Goal: Task Accomplishment & Management: Use online tool/utility

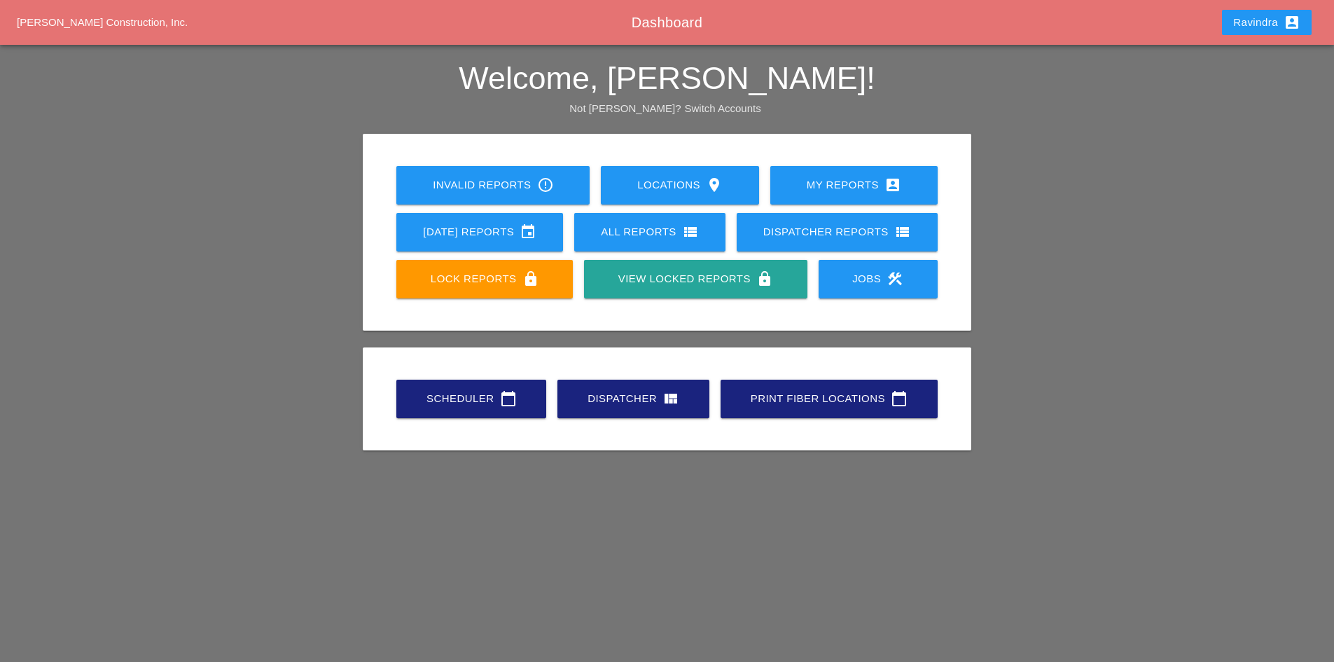
click at [494, 403] on div "Scheduler calendar_today" at bounding box center [471, 398] width 105 height 17
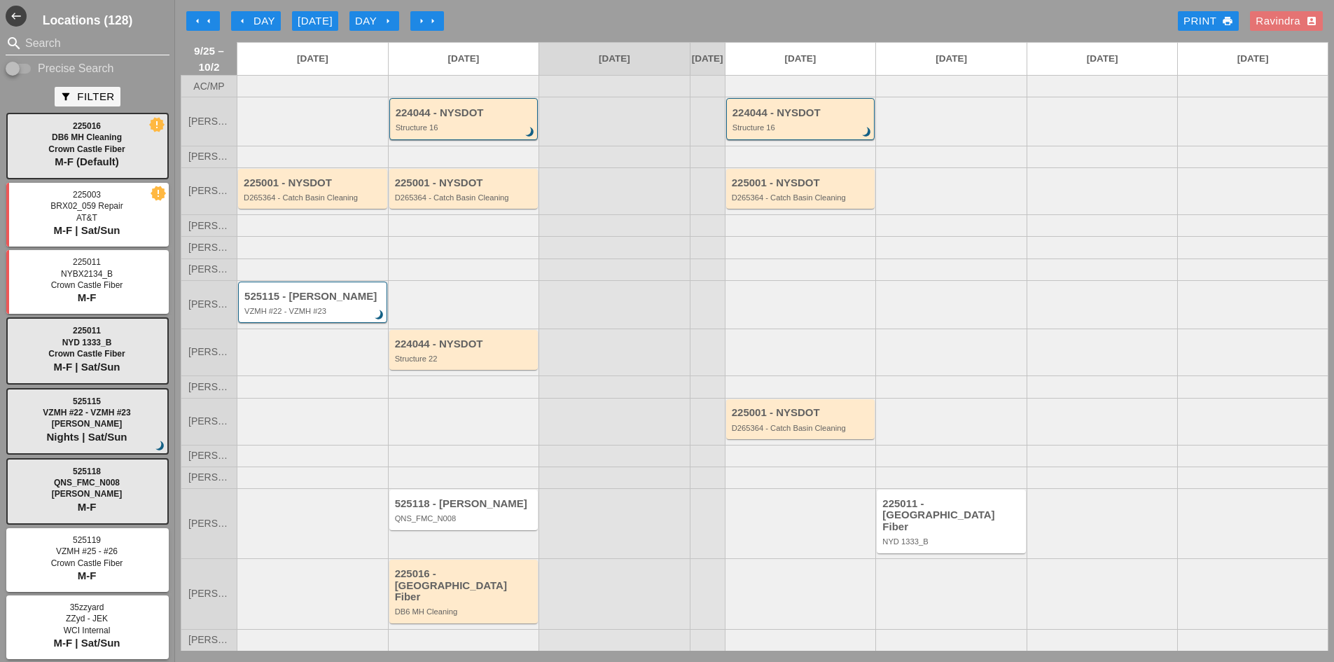
click at [60, 44] on input "Search" at bounding box center [87, 43] width 125 height 22
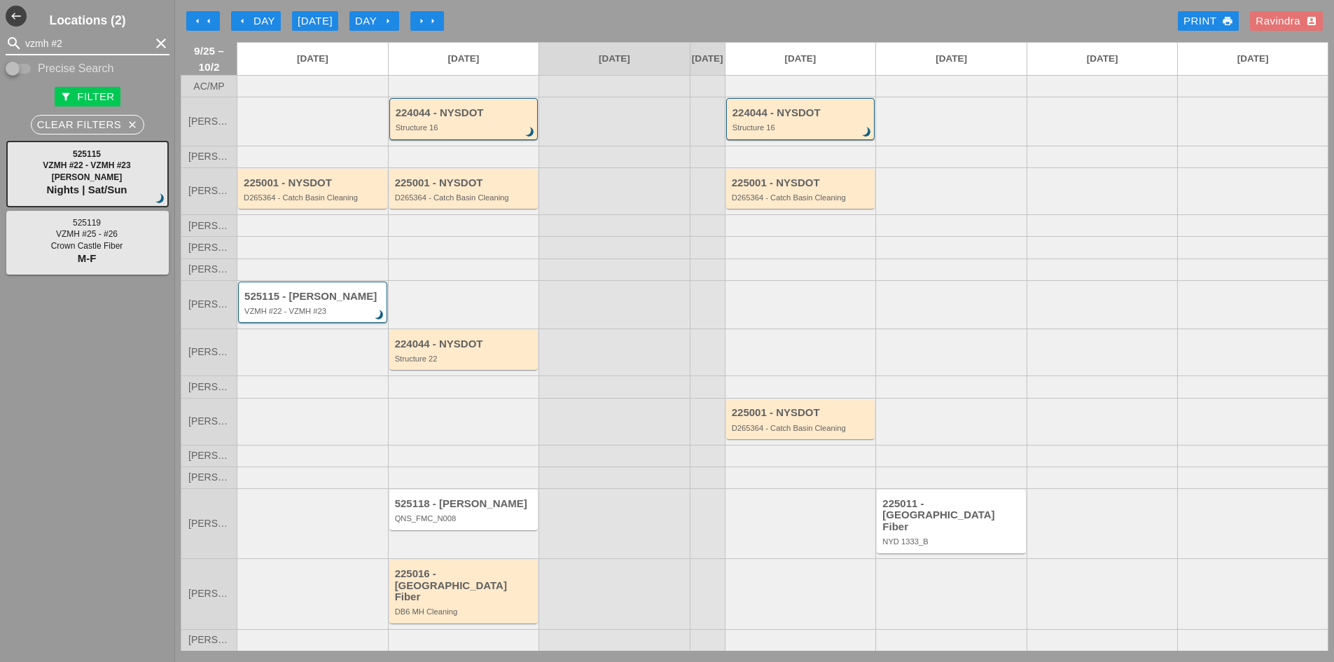
type input "vzmh #2"
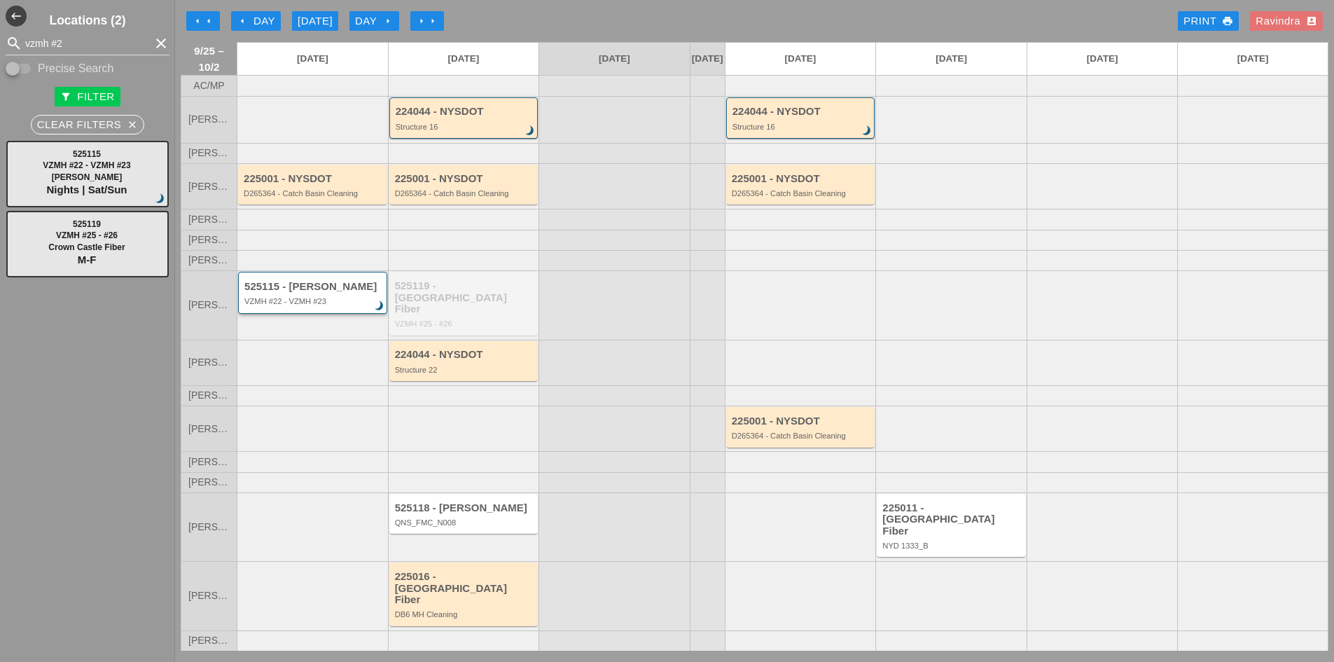
click at [298, 293] on div "525115 - [PERSON_NAME]" at bounding box center [313, 287] width 139 height 12
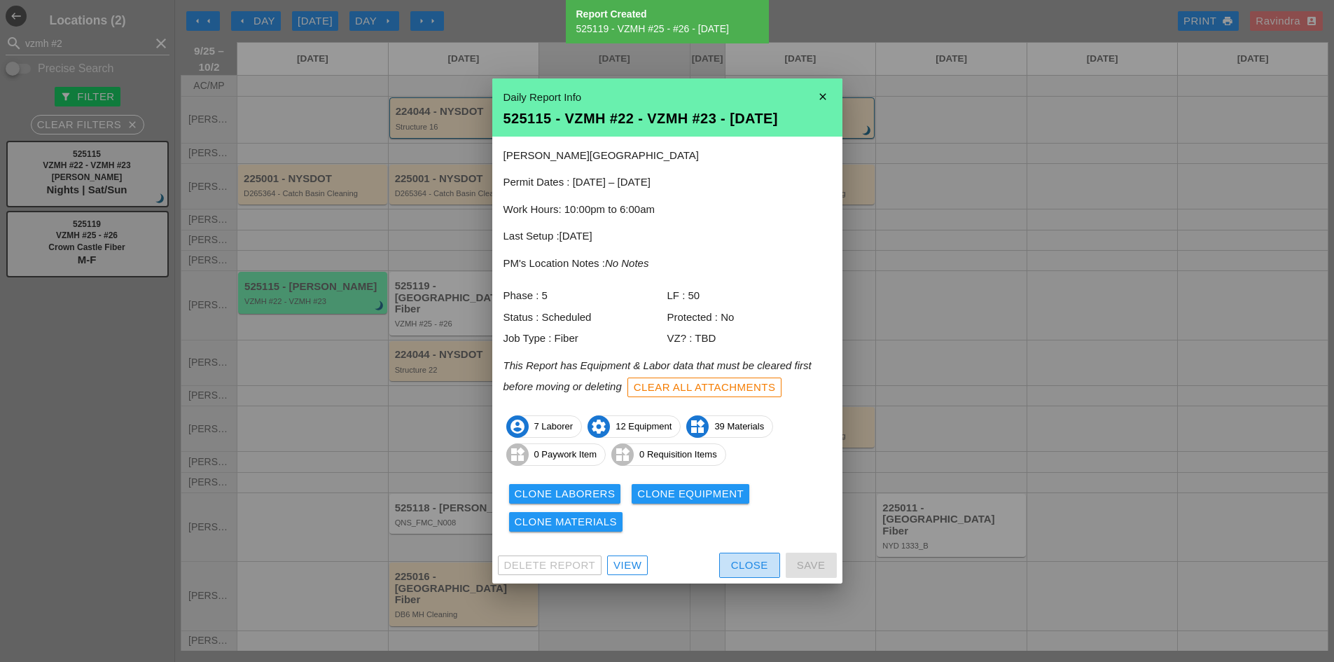
click at [727, 574] on button "Close" at bounding box center [749, 564] width 61 height 25
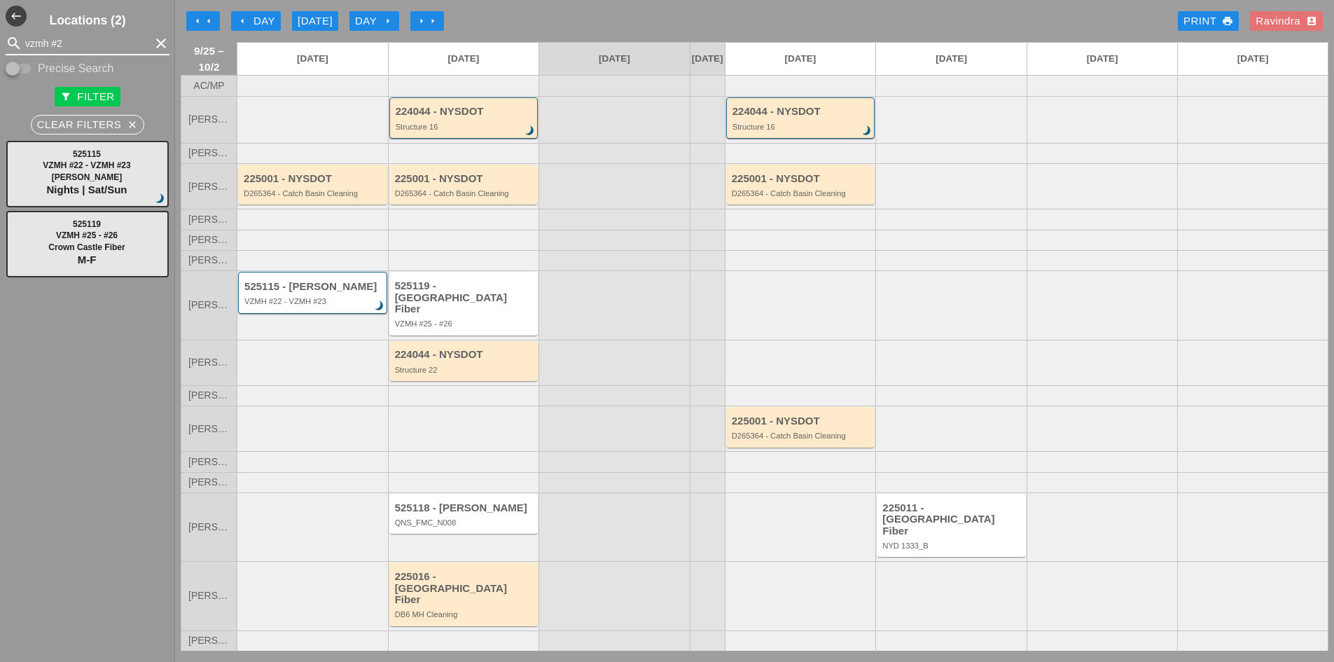
click at [75, 44] on input "vzmh #2" at bounding box center [87, 43] width 125 height 22
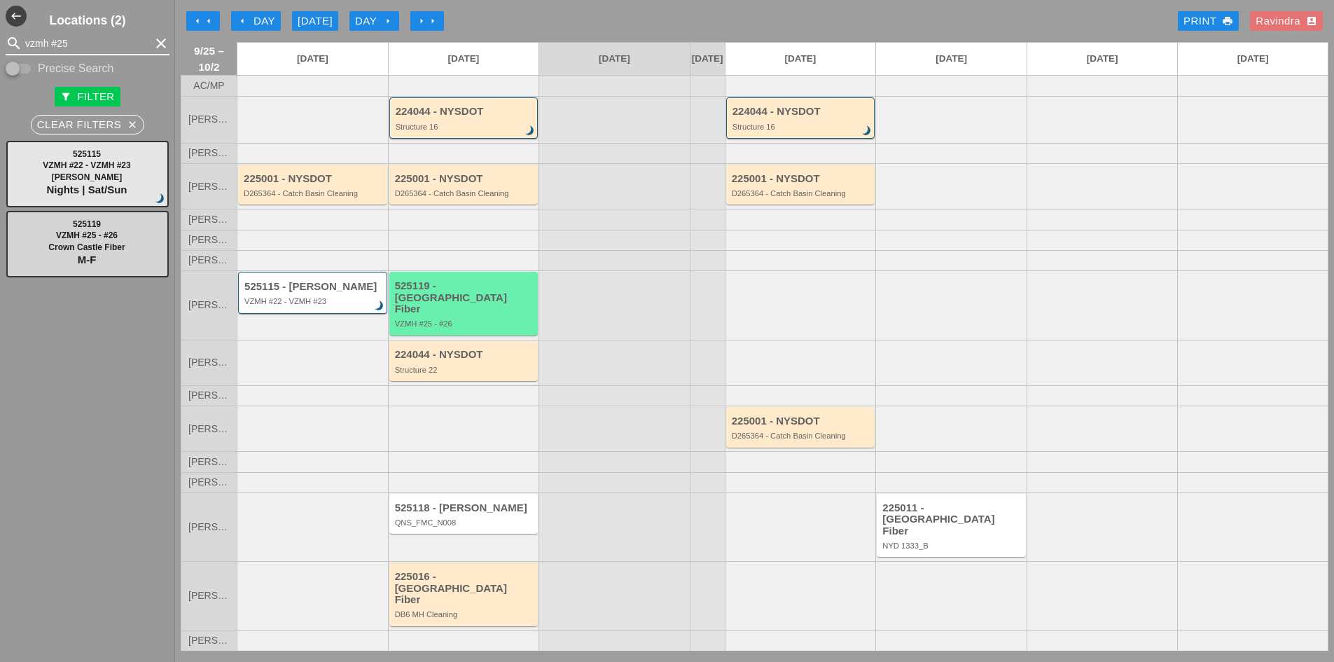
type input "vzmh #25"
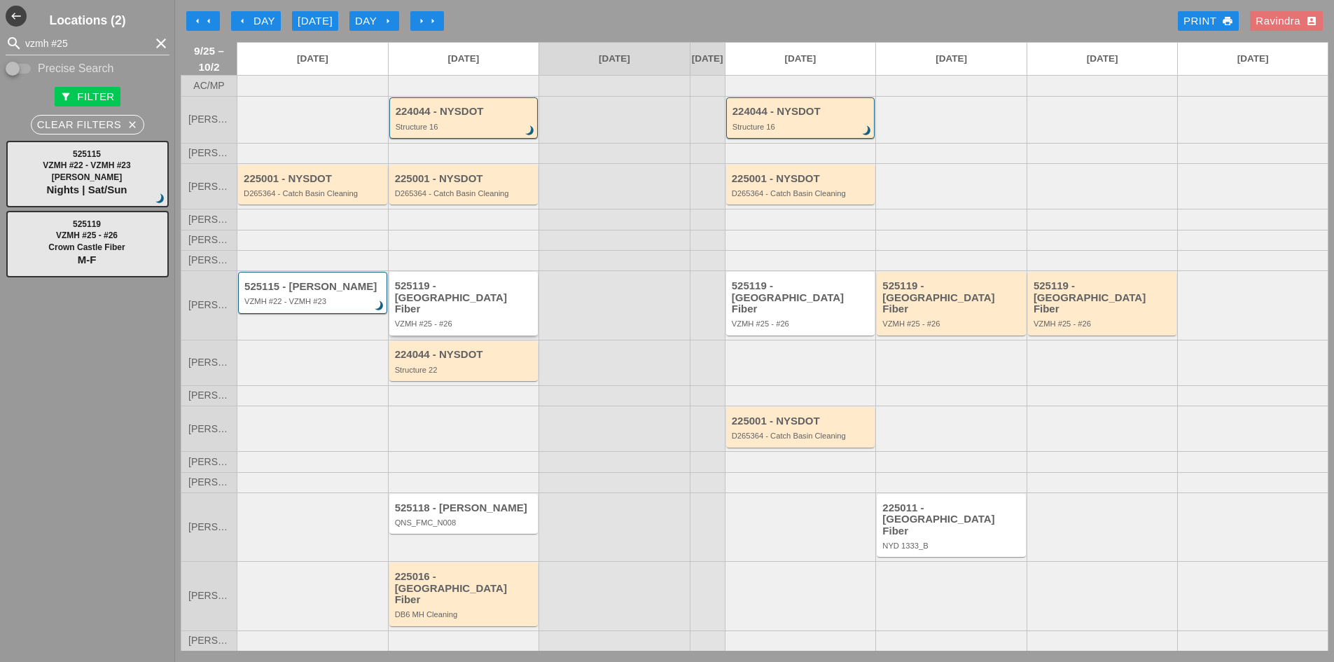
click at [493, 315] on div "525119 - [GEOGRAPHIC_DATA] Fiber" at bounding box center [465, 297] width 140 height 35
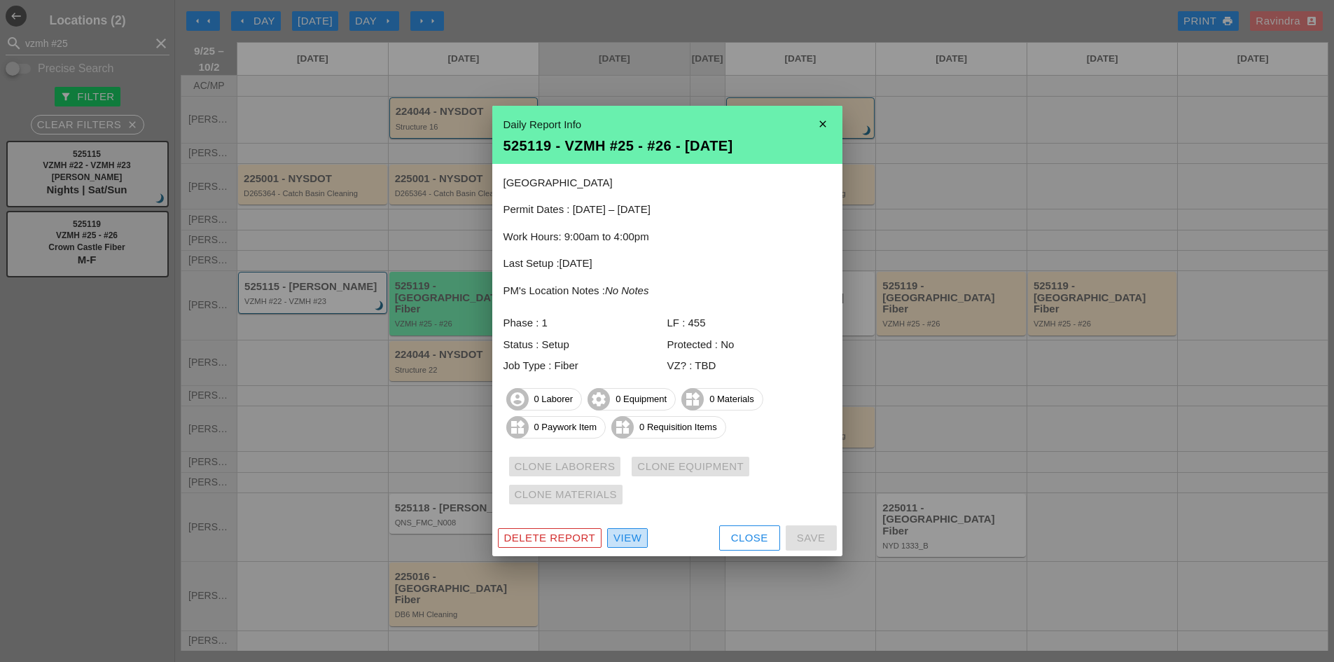
click at [634, 541] on div "View" at bounding box center [627, 538] width 28 height 16
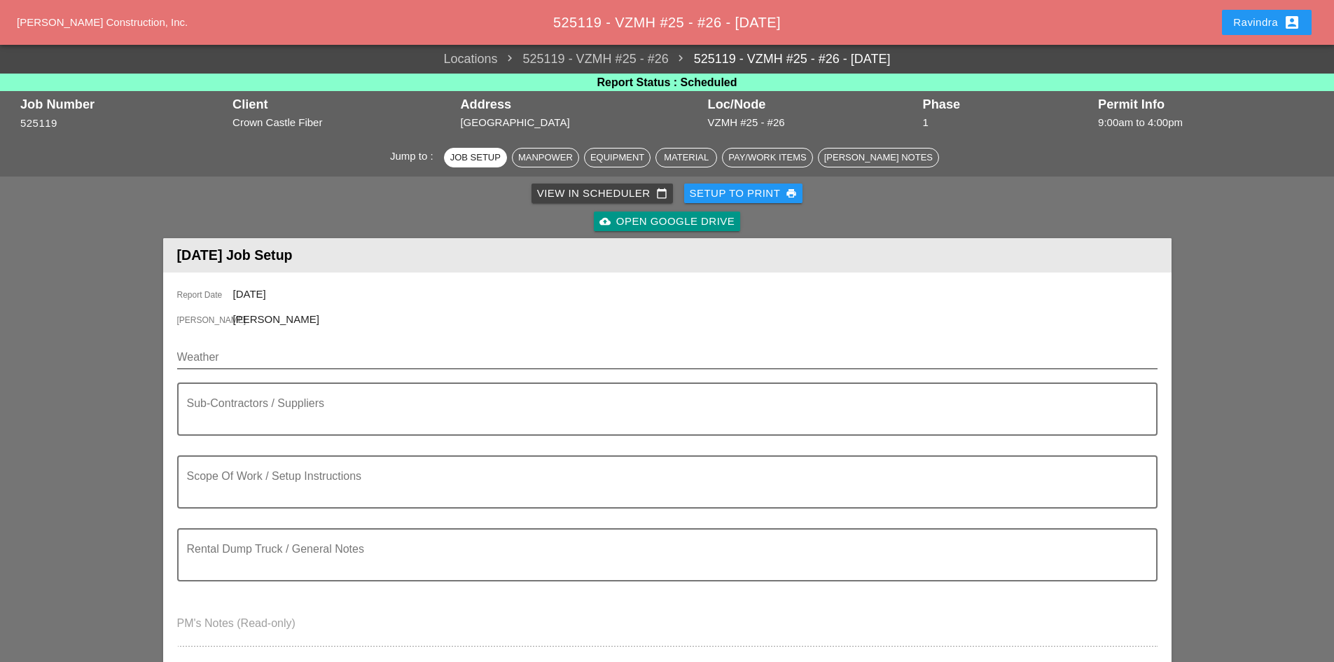
click at [253, 349] on input "Weather" at bounding box center [657, 357] width 961 height 22
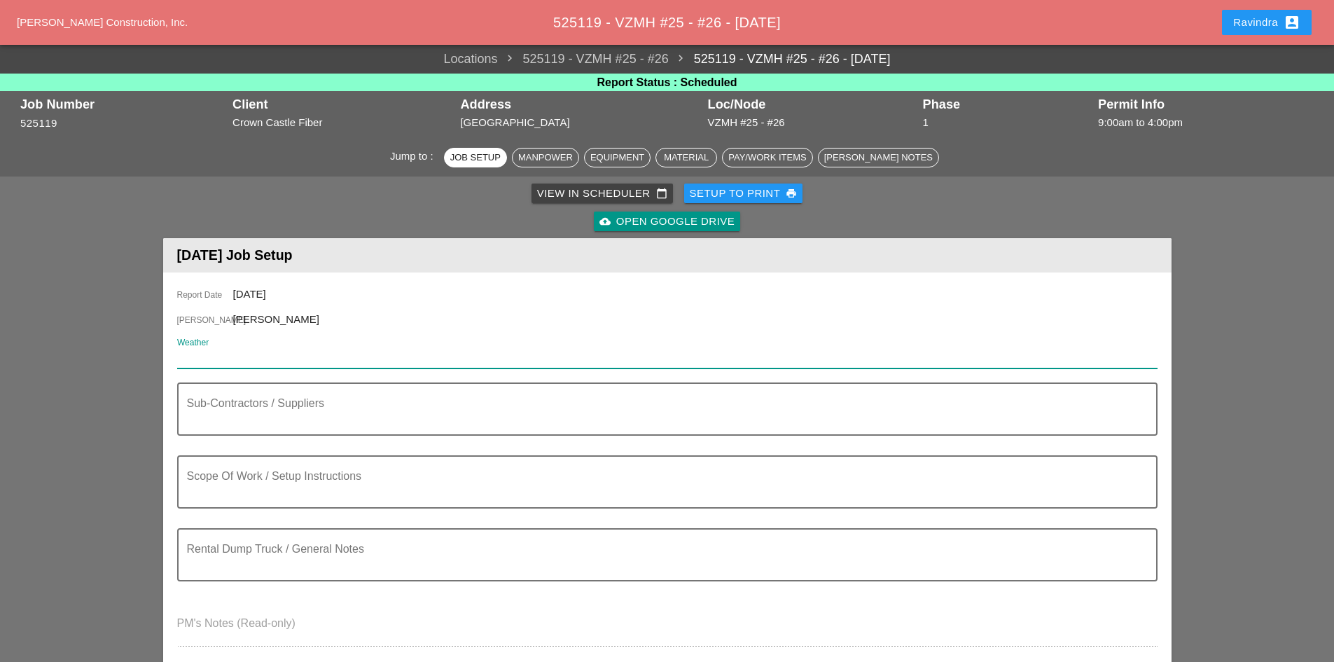
paste input "Fri 26 Day 82° 9% WNW 6 mph Cloudy skies early, then partly cloudy in the after…"
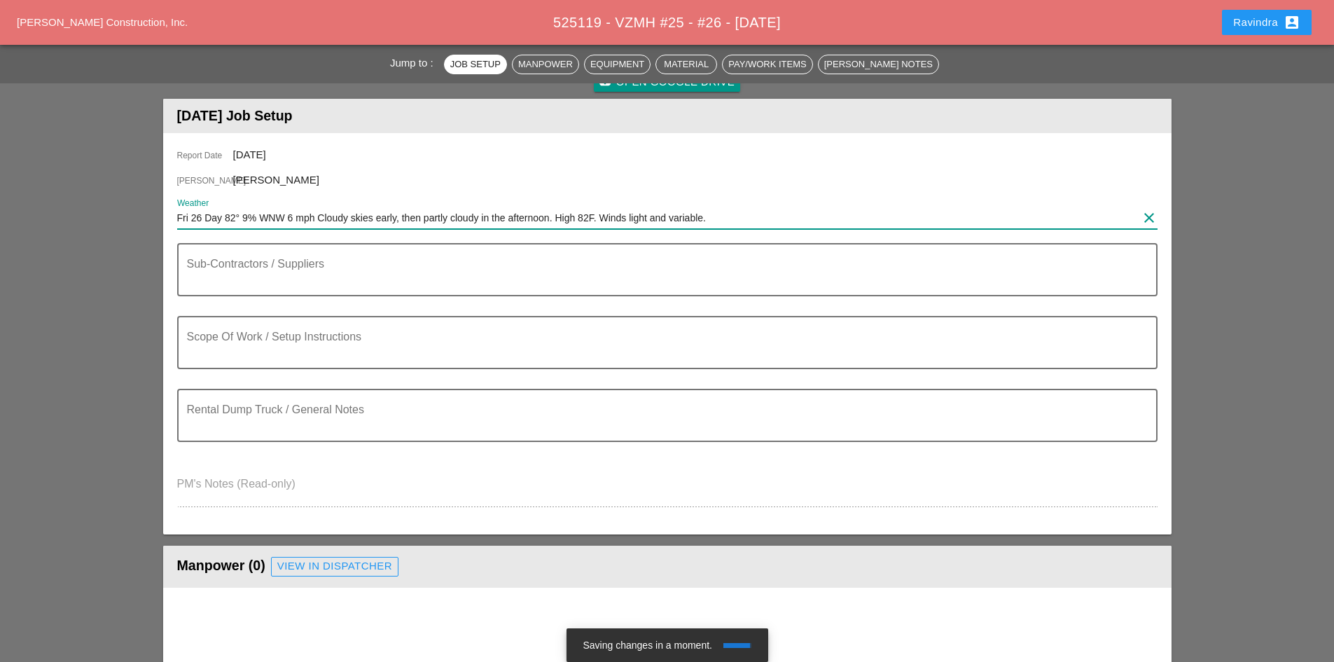
scroll to position [140, 0]
type input "Fri 26 Day 82° 9% WNW 6 mph Cloudy skies early, then partly cloudy in the after…"
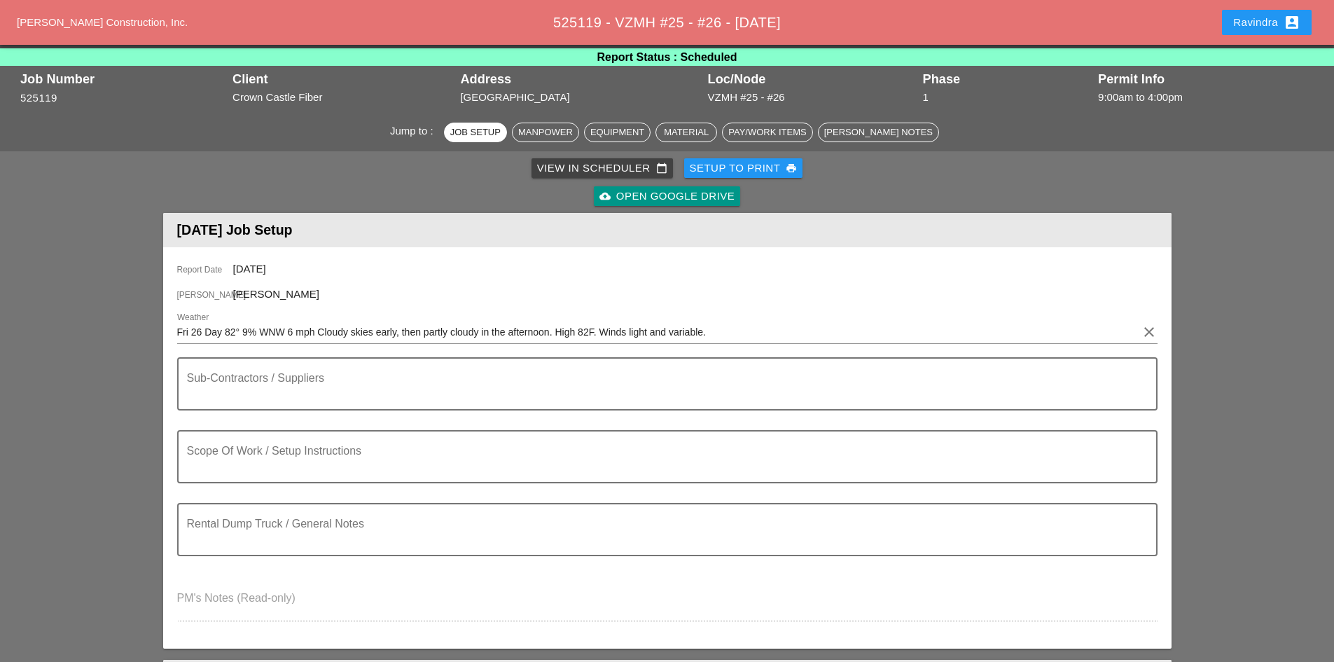
scroll to position [0, 0]
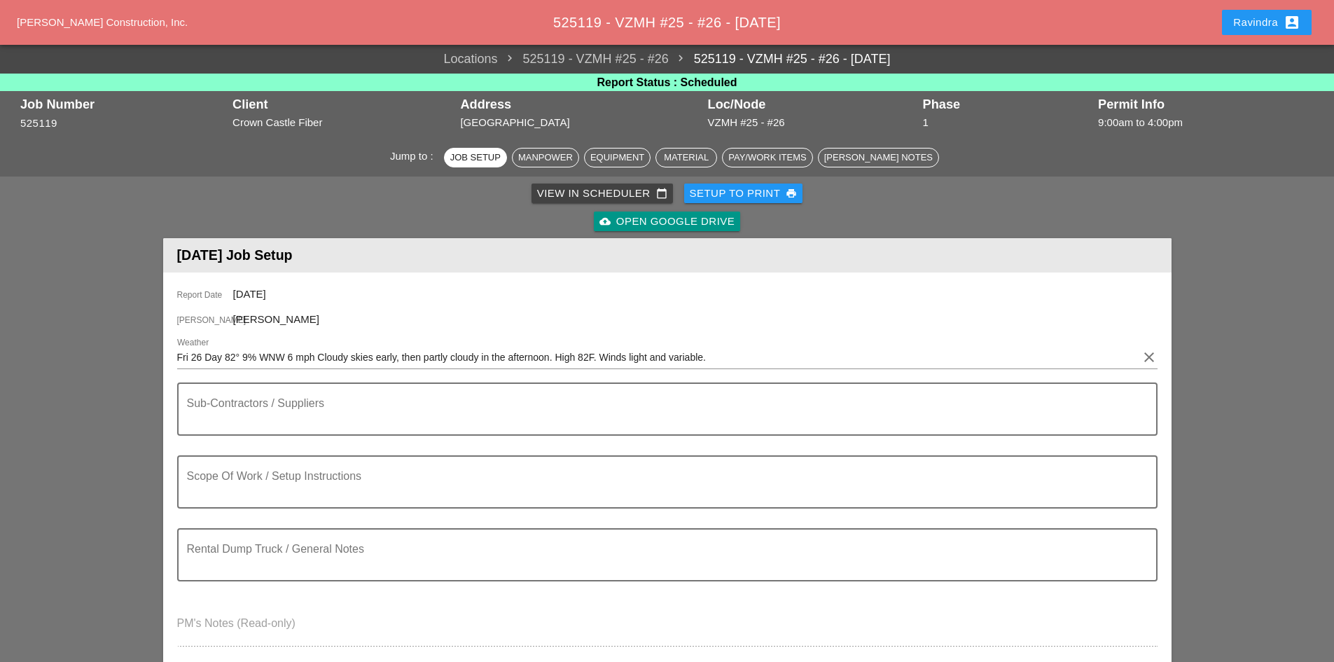
click at [1234, 24] on div "Ravindra account_box" at bounding box center [1266, 22] width 67 height 17
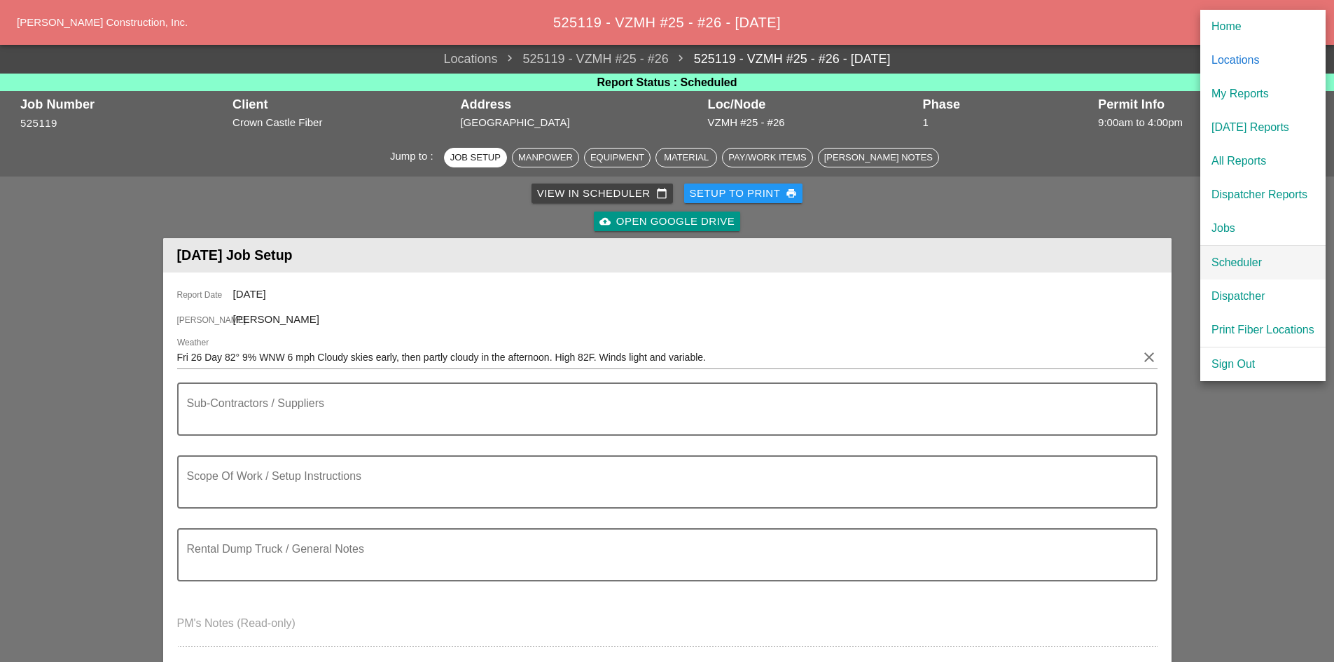
click at [1220, 261] on div "Scheduler" at bounding box center [1262, 262] width 103 height 17
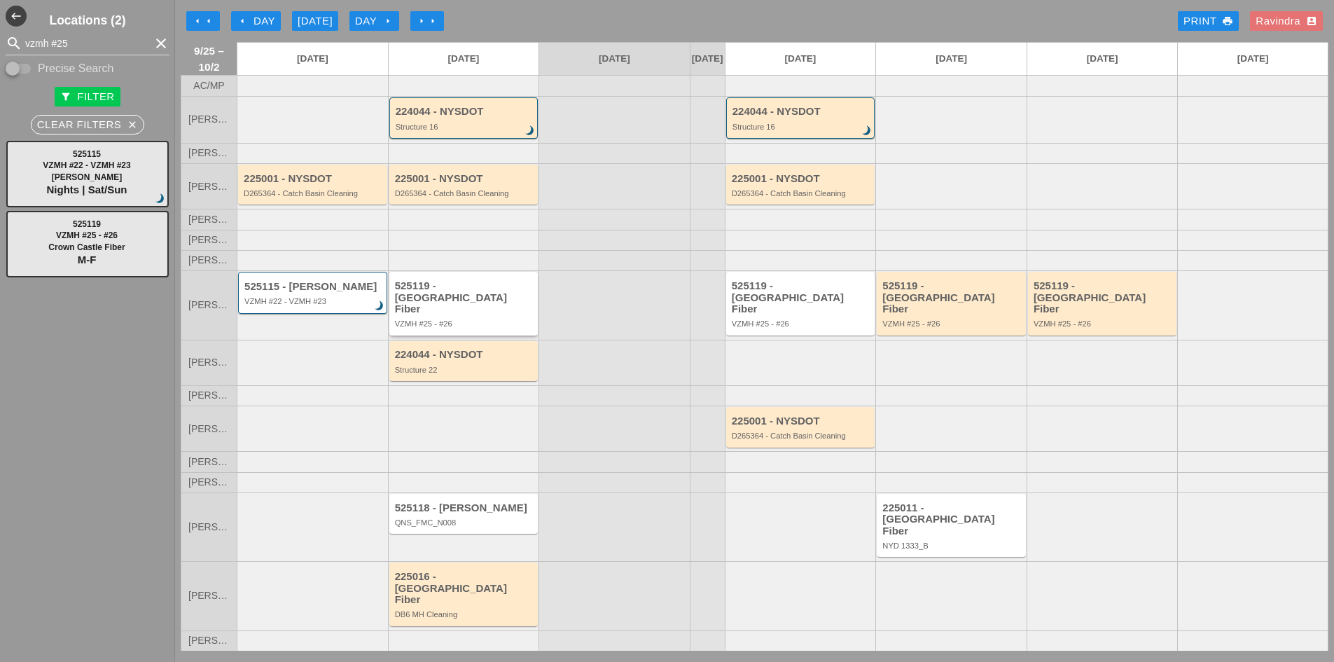
click at [524, 315] on div "525119 - Crown Castle Fiber" at bounding box center [465, 297] width 140 height 35
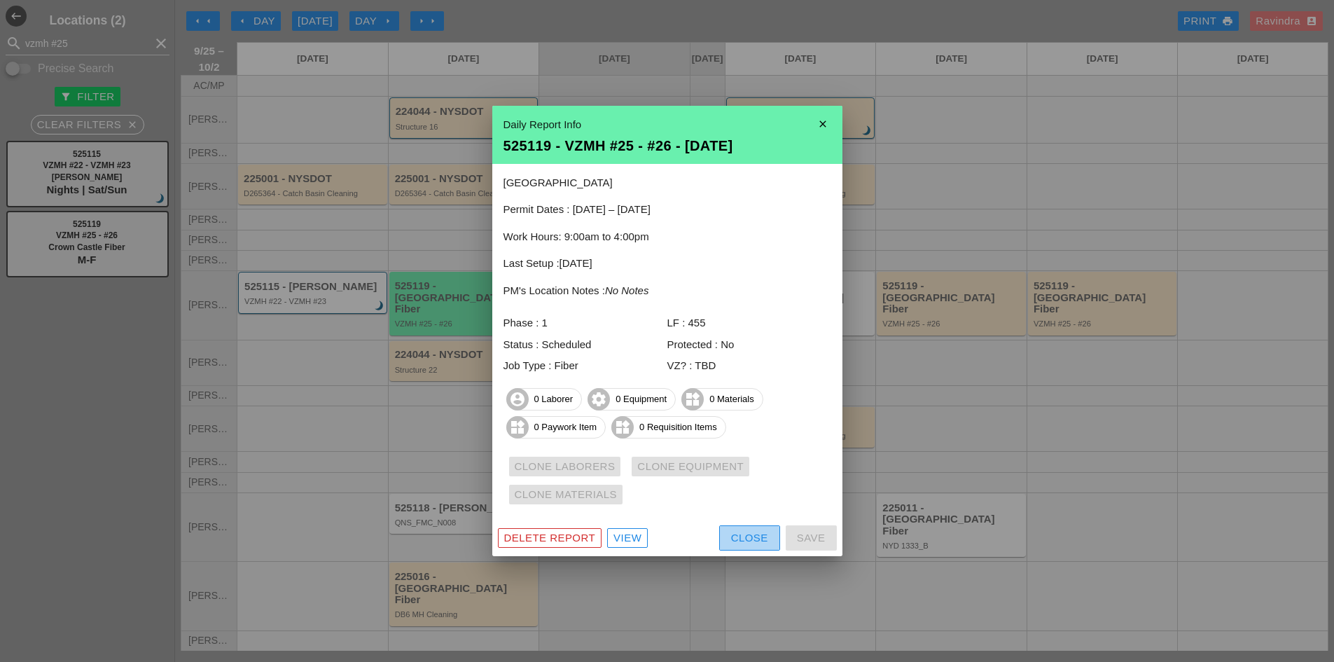
drag, startPoint x: 750, startPoint y: 540, endPoint x: 727, endPoint y: 525, distance: 26.8
click at [750, 540] on div "Close" at bounding box center [749, 538] width 37 height 16
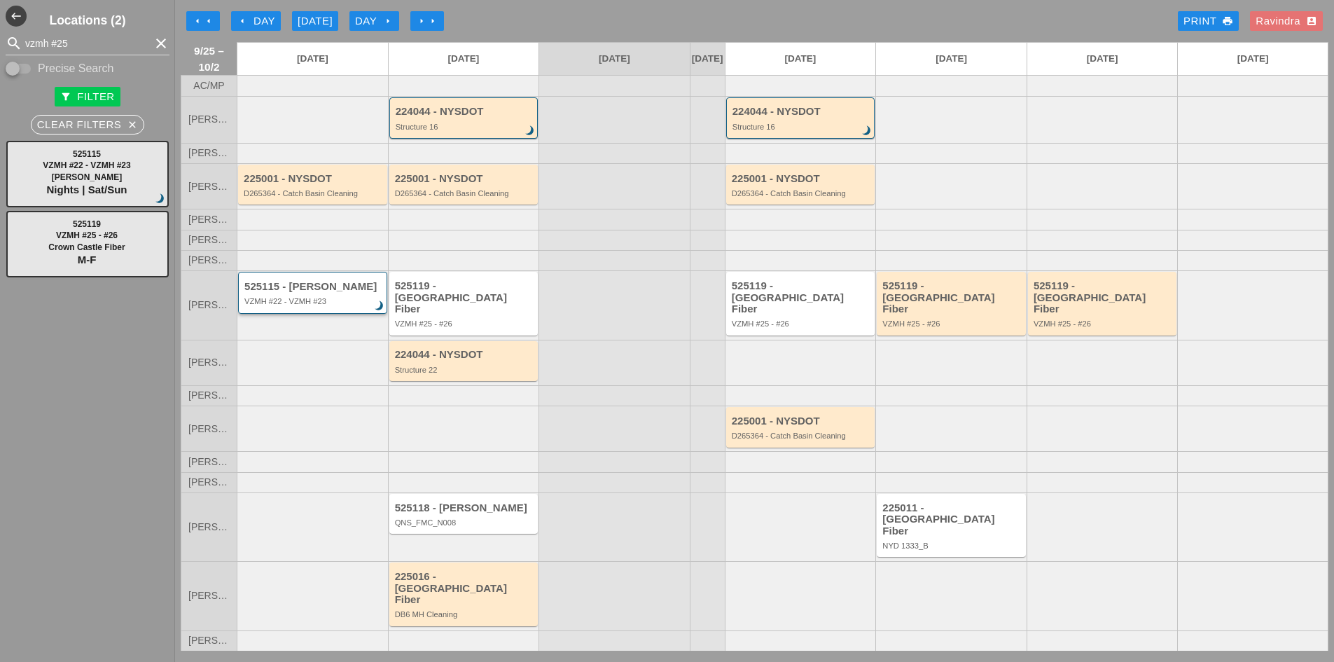
click at [298, 293] on div "525115 - Hugh O'Kane" at bounding box center [313, 287] width 139 height 12
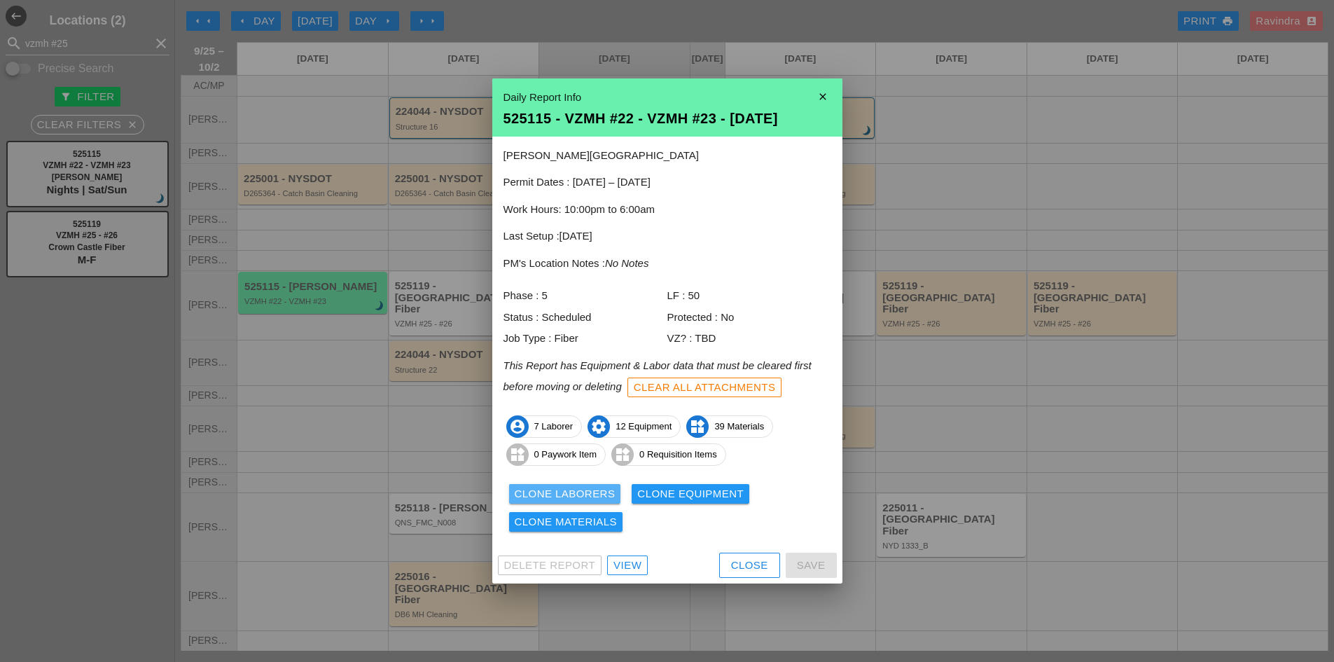
click at [565, 490] on div "Clone Laborers" at bounding box center [565, 494] width 101 height 16
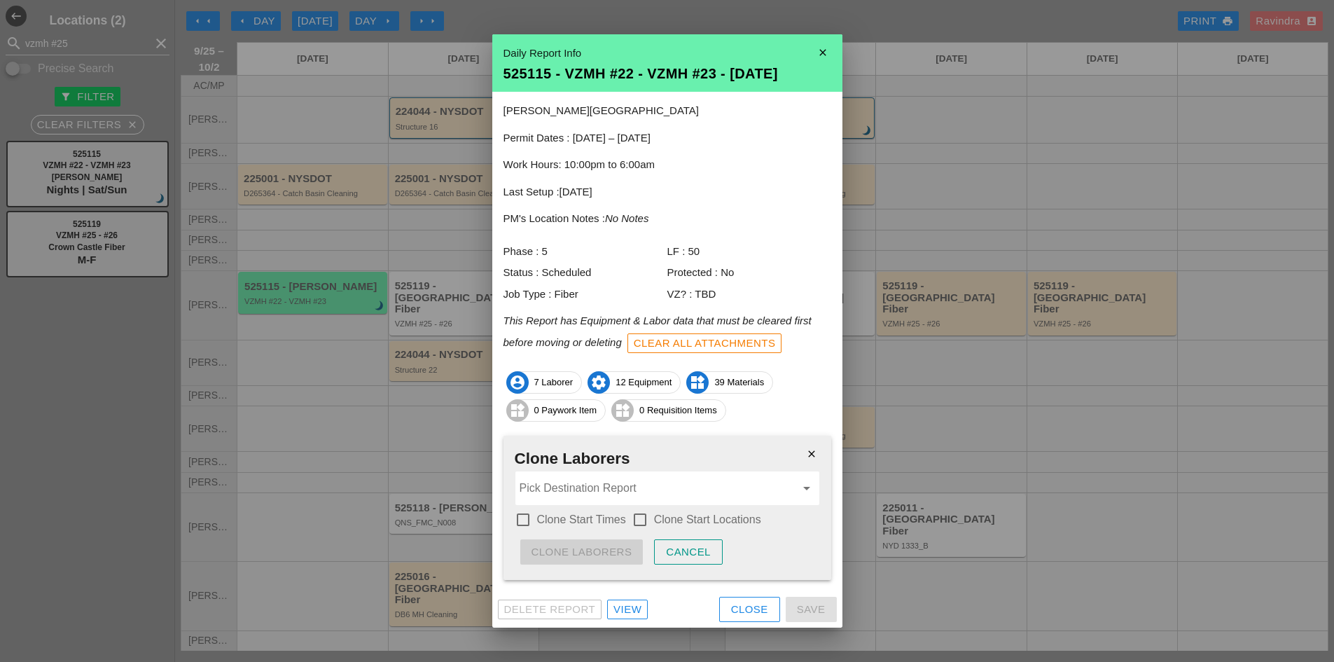
click at [576, 496] on input "Pick Destination Report" at bounding box center [657, 488] width 276 height 22
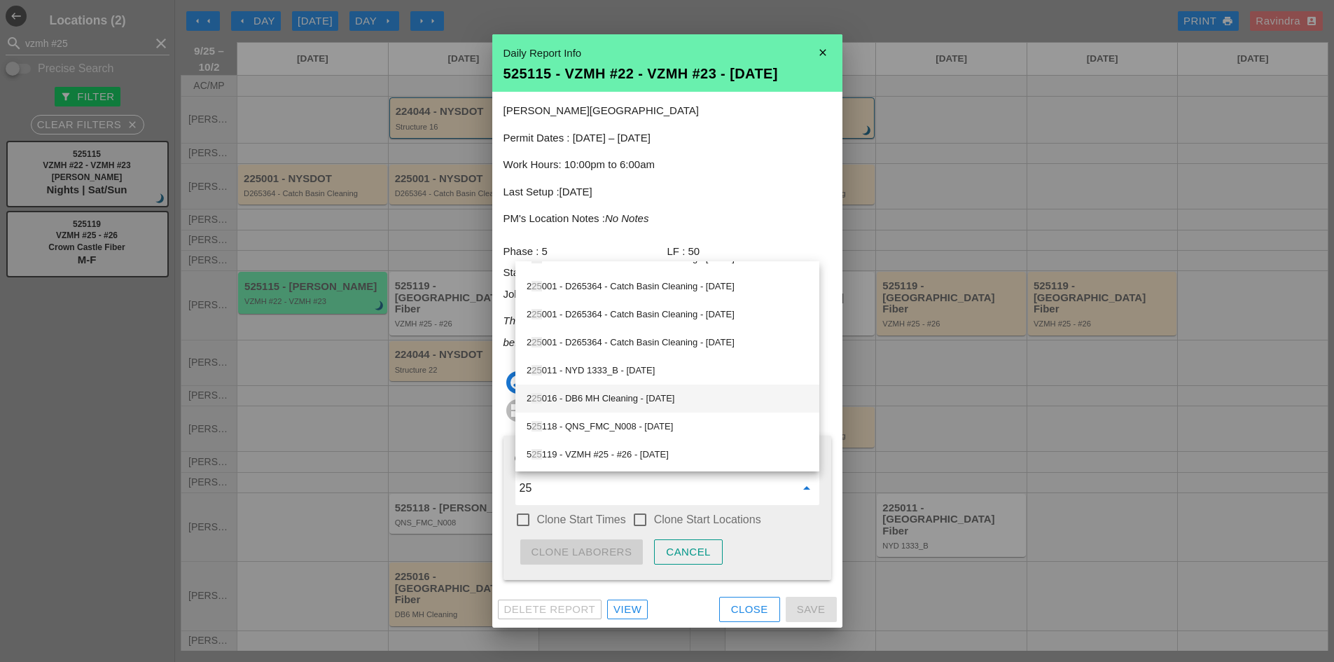
scroll to position [188, 0]
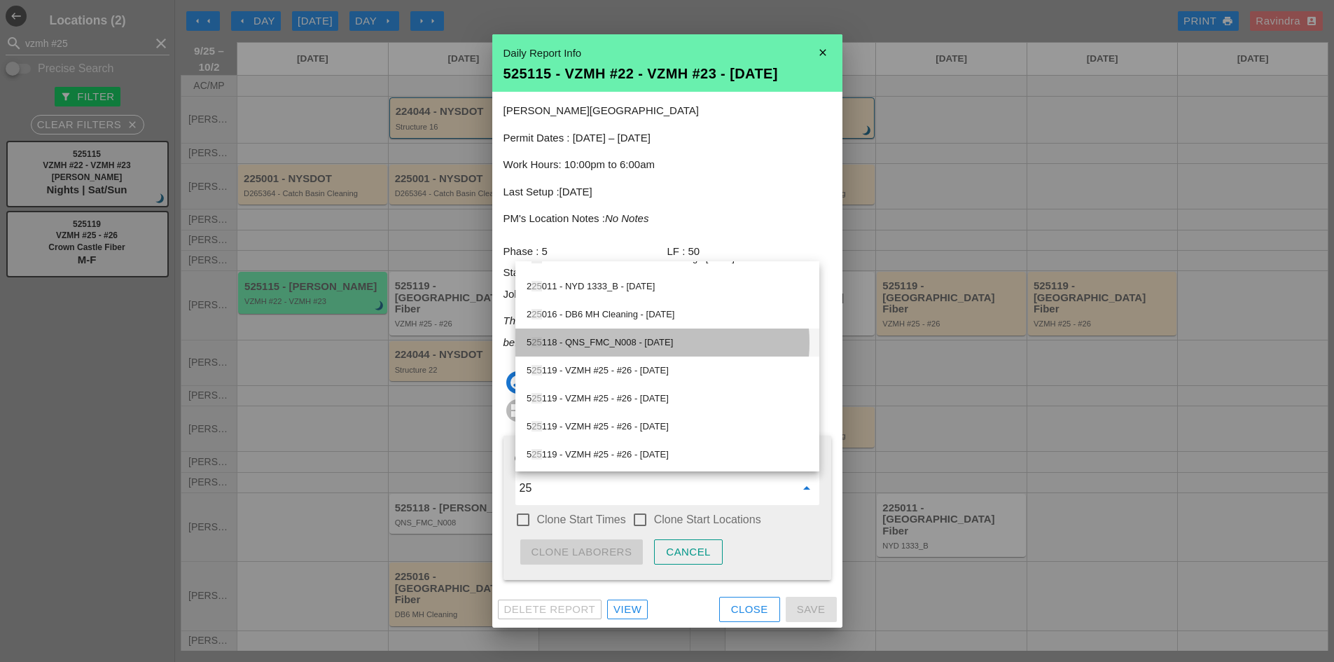
click at [713, 343] on div "5 25 118 - QNS_FMC_N008 - 09/26/2025" at bounding box center [666, 342] width 281 height 17
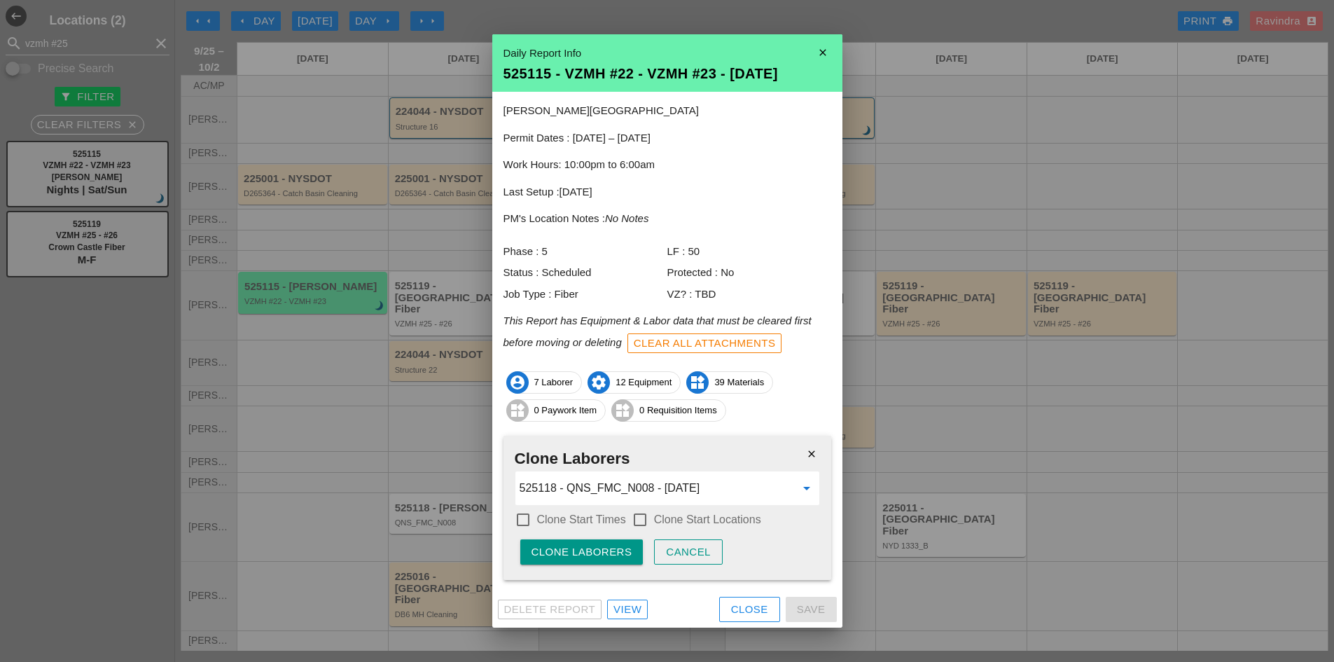
type input "525118 - QNS_FMC_N008 - 09/26/2025"
click at [587, 514] on label "Clone Start Times" at bounding box center [581, 519] width 89 height 14
checkbox input "true"
click at [668, 511] on div "check_box_outline_blank Clone Start Locations" at bounding box center [697, 519] width 130 height 17
click at [762, 602] on div "Close" at bounding box center [749, 609] width 37 height 16
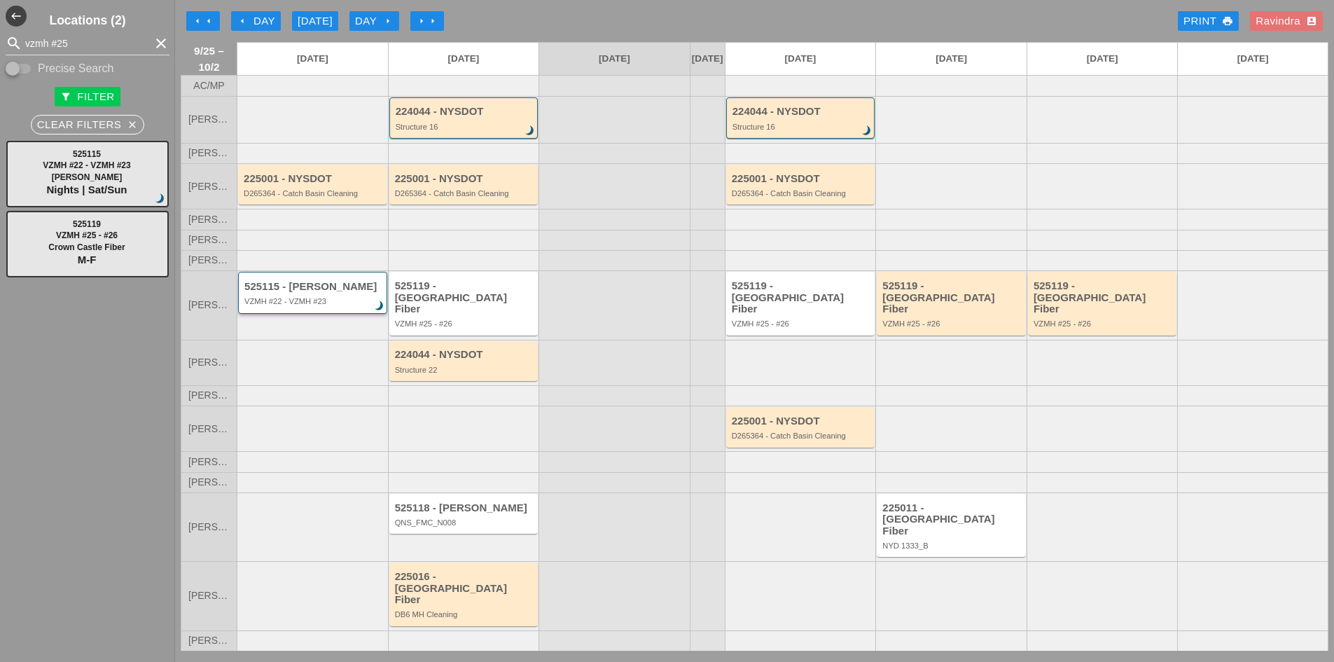
click at [328, 305] on div "VZMH #22 - VZMH #23" at bounding box center [313, 301] width 139 height 8
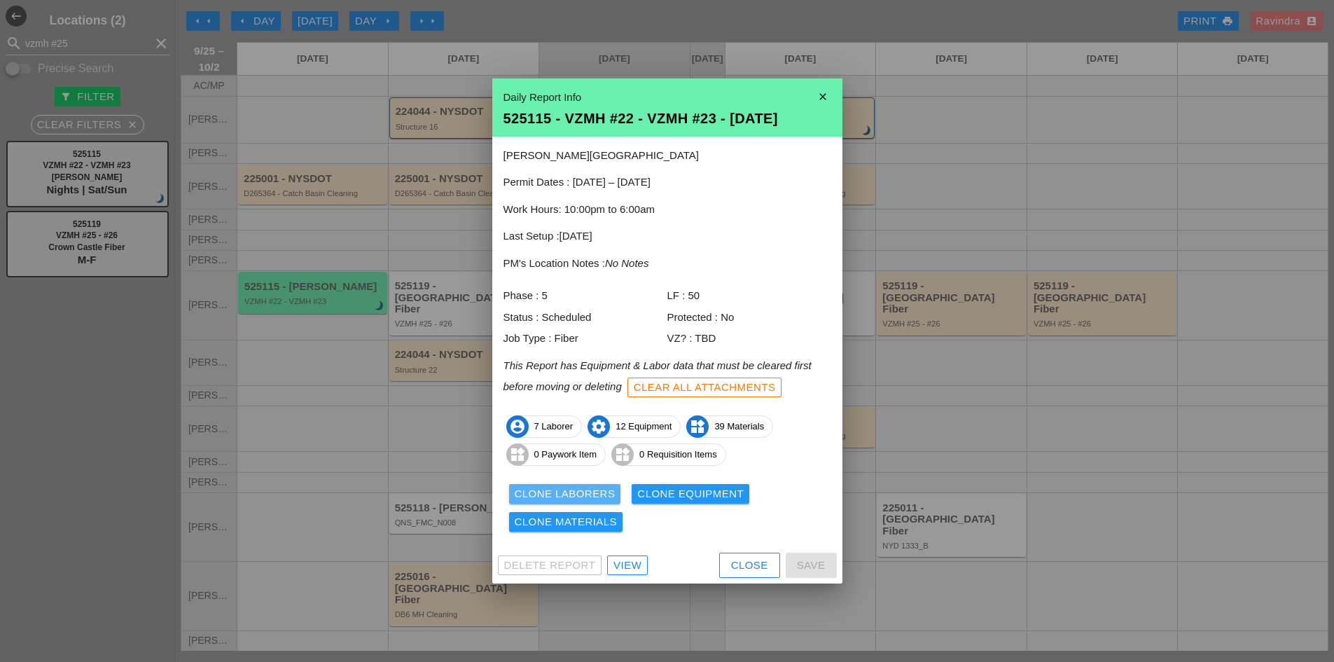
click at [604, 493] on div "Clone Laborers" at bounding box center [565, 494] width 101 height 16
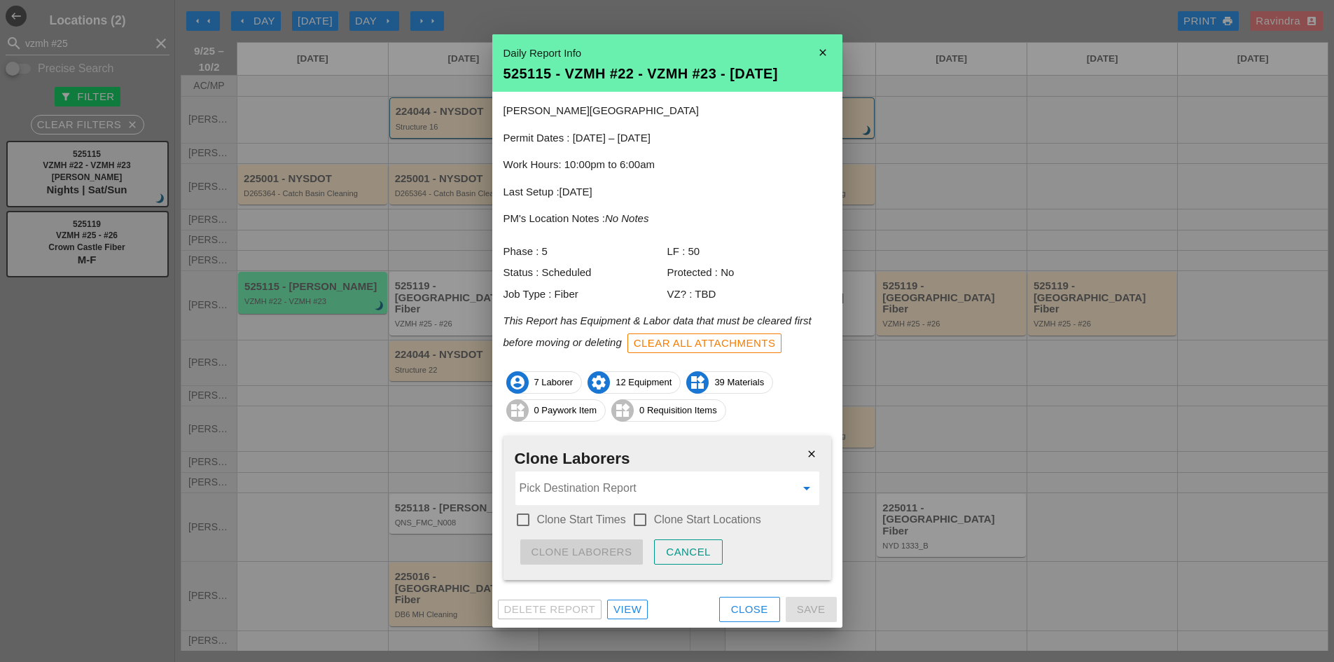
click at [608, 480] on input "Pick Destination Report" at bounding box center [657, 488] width 276 height 22
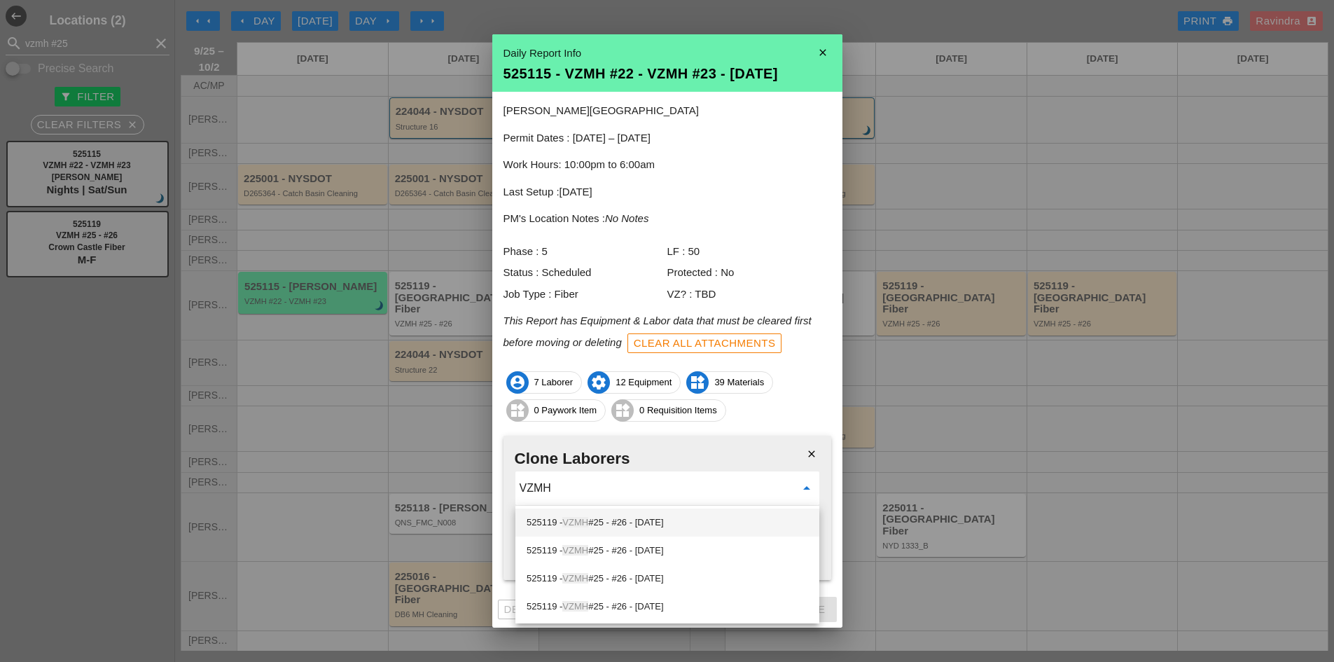
click at [683, 521] on div "525119 - VZMH #25 - #26 - 09/26/2025" at bounding box center [666, 522] width 281 height 17
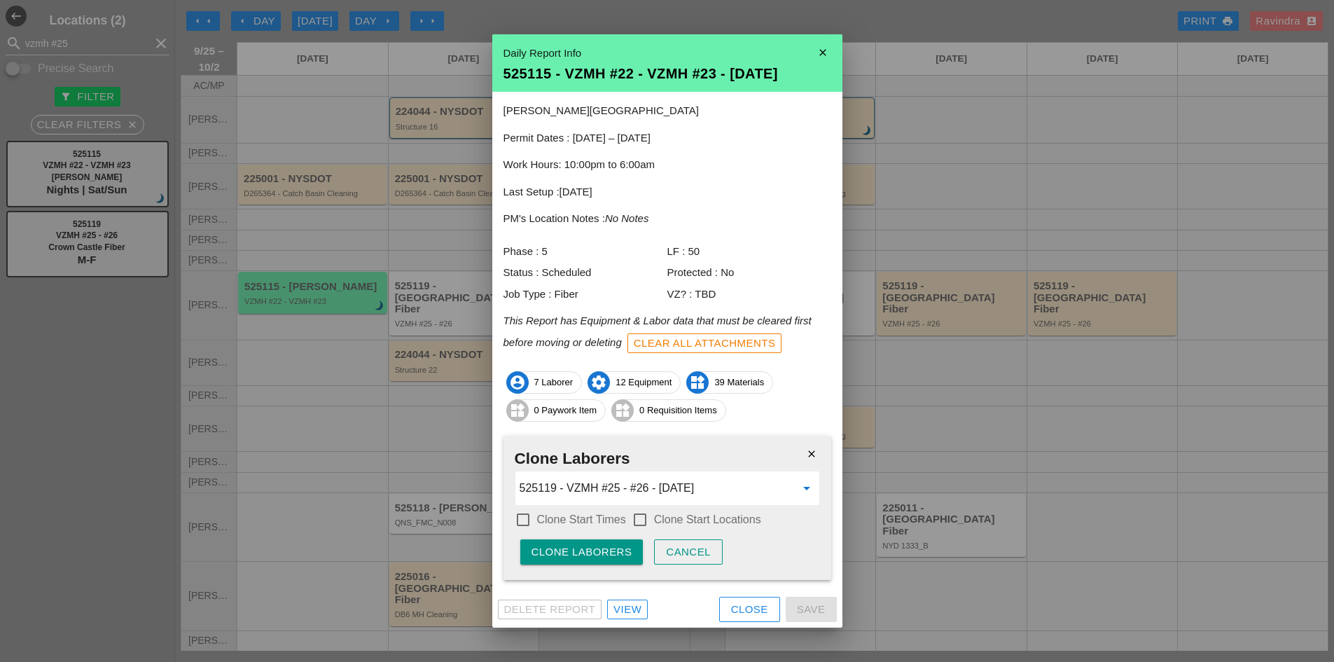
type input "525119 - VZMH #25 - #26 - [DATE]"
click at [585, 524] on label "Clone Start Times" at bounding box center [581, 519] width 89 height 14
checkbox input "true"
click at [669, 514] on label "Clone Start Locations" at bounding box center [707, 519] width 107 height 14
checkbox input "true"
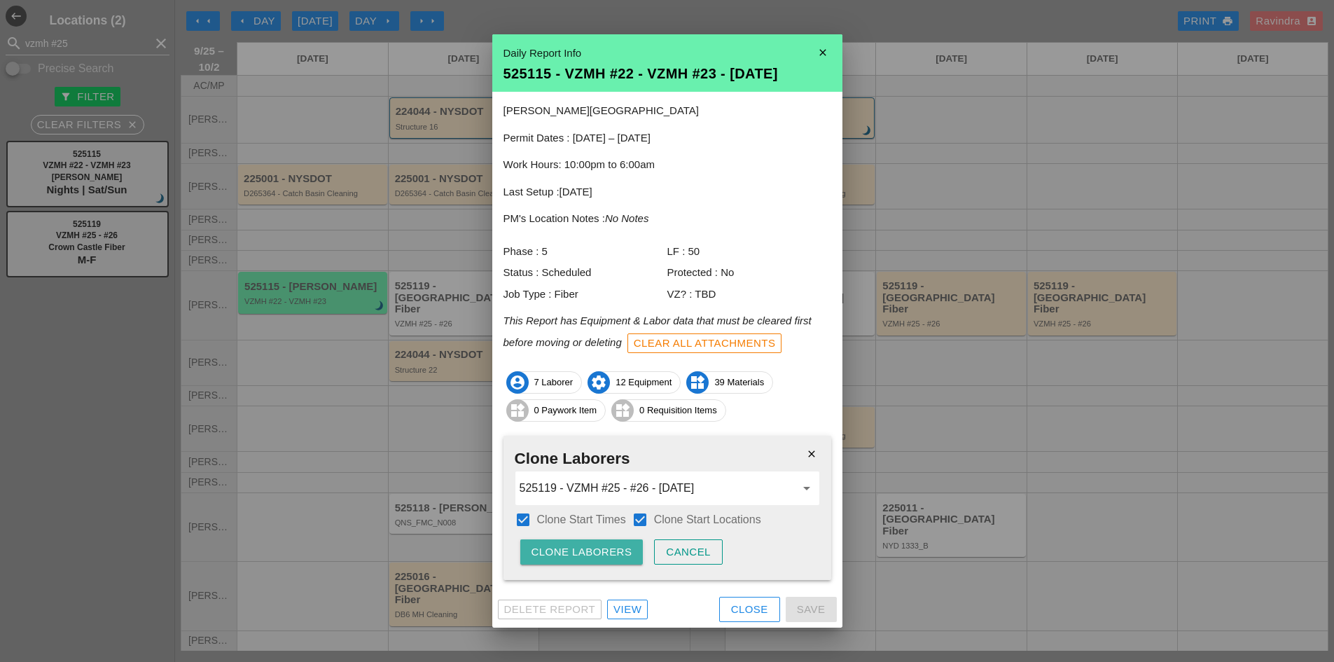
click at [617, 560] on button "Clone Laborers" at bounding box center [581, 551] width 123 height 25
click at [611, 558] on div "Are you sure?" at bounding box center [575, 552] width 89 height 16
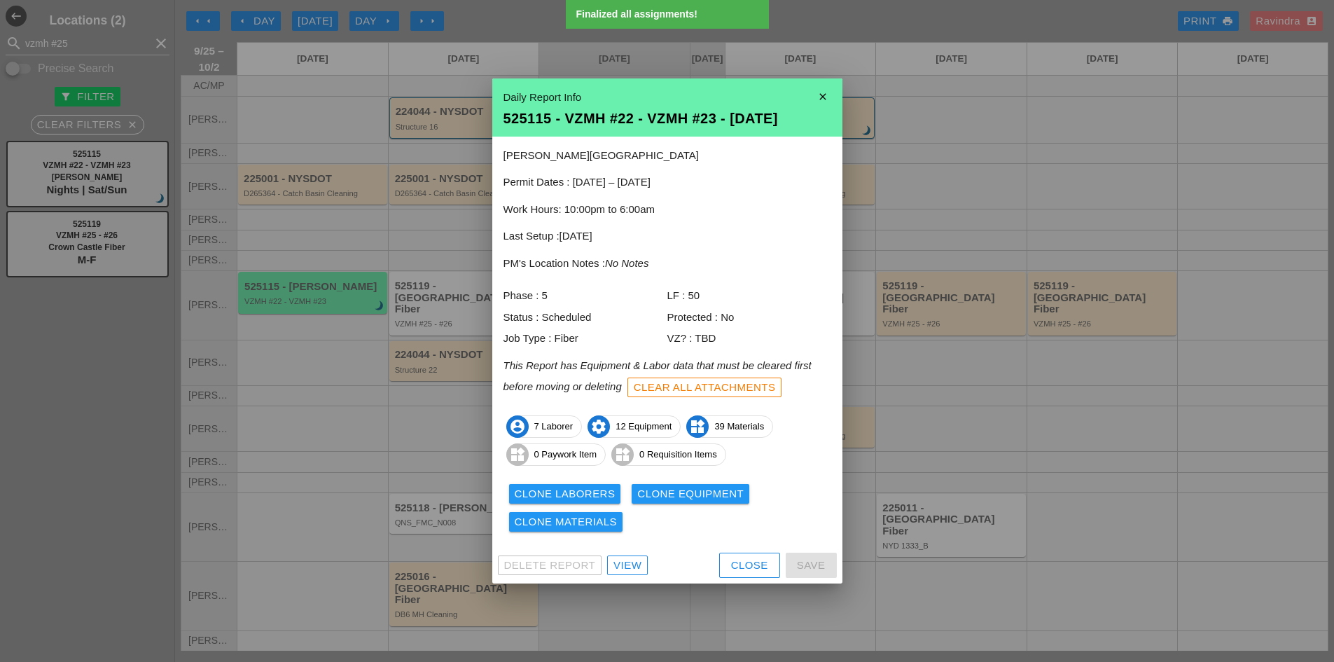
click at [722, 497] on div "Clone Equipment" at bounding box center [690, 494] width 106 height 16
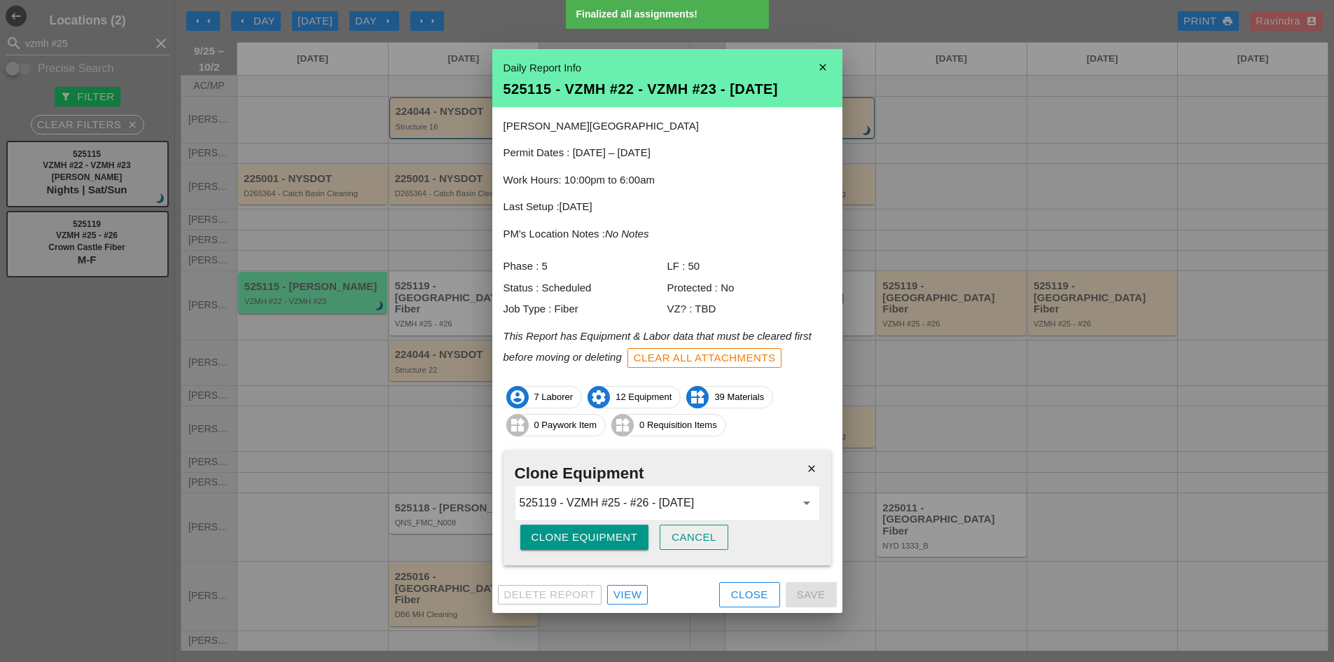
click at [585, 535] on div "Clone Equipment" at bounding box center [584, 537] width 106 height 16
click at [585, 535] on div "Are you sure?" at bounding box center [575, 537] width 89 height 16
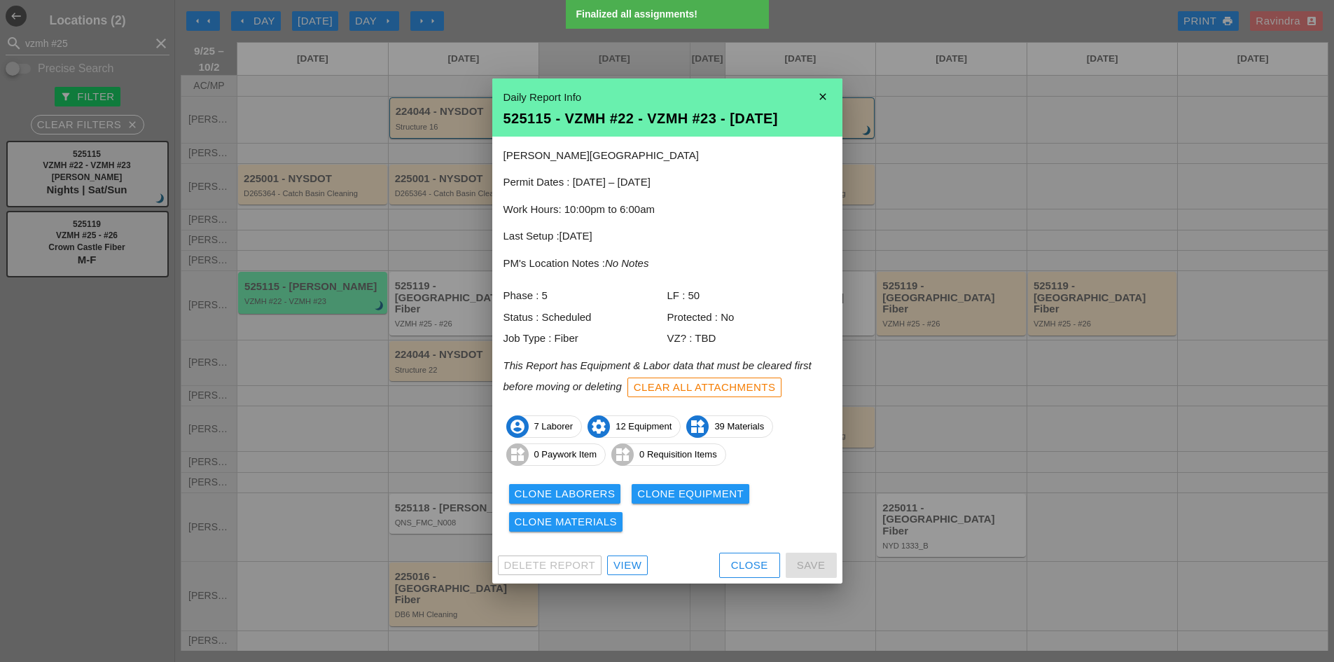
click at [574, 516] on div "Clone Materials" at bounding box center [566, 522] width 103 height 16
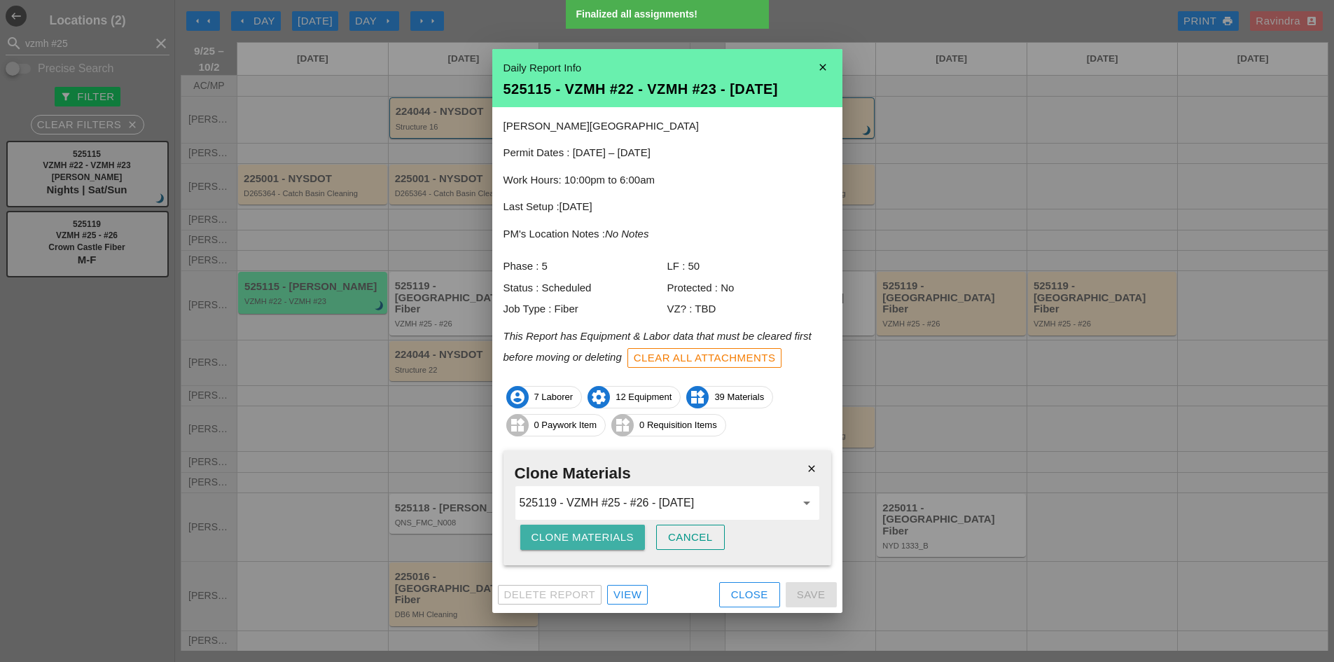
click at [561, 538] on div "Clone Materials" at bounding box center [582, 537] width 103 height 16
click at [746, 601] on div "Close" at bounding box center [749, 595] width 37 height 16
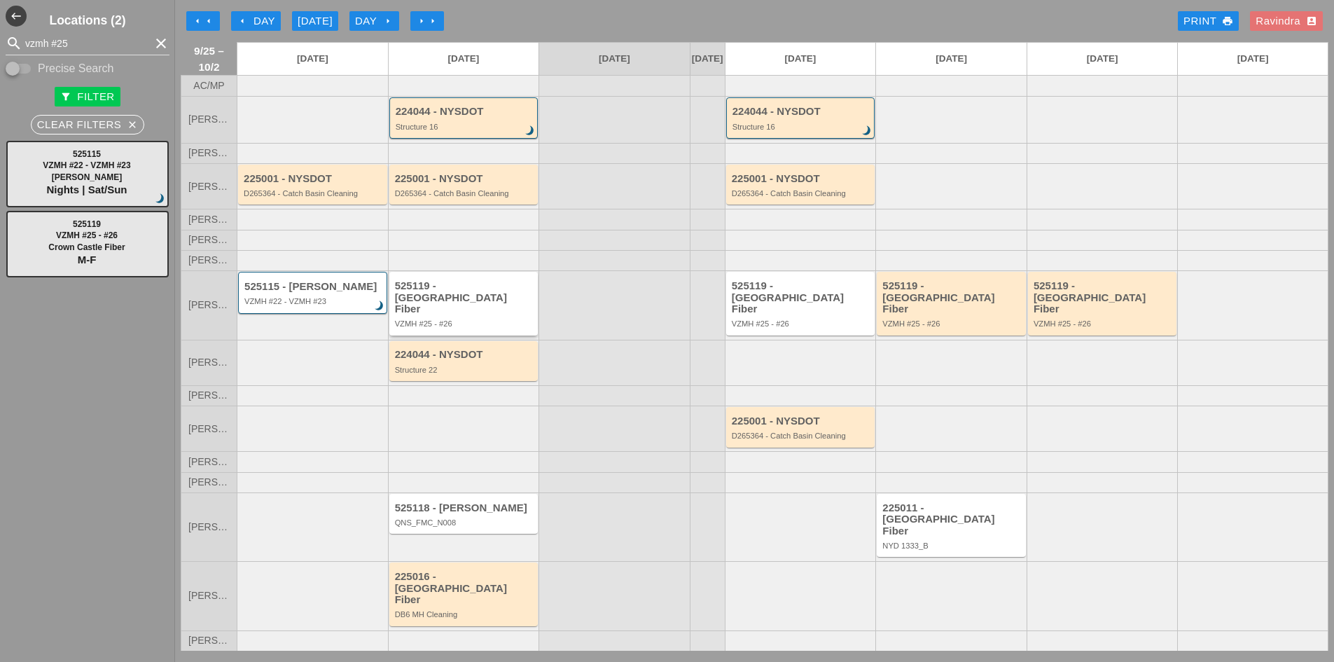
click at [488, 315] on div "525119 - Crown Castle Fiber" at bounding box center [465, 297] width 140 height 35
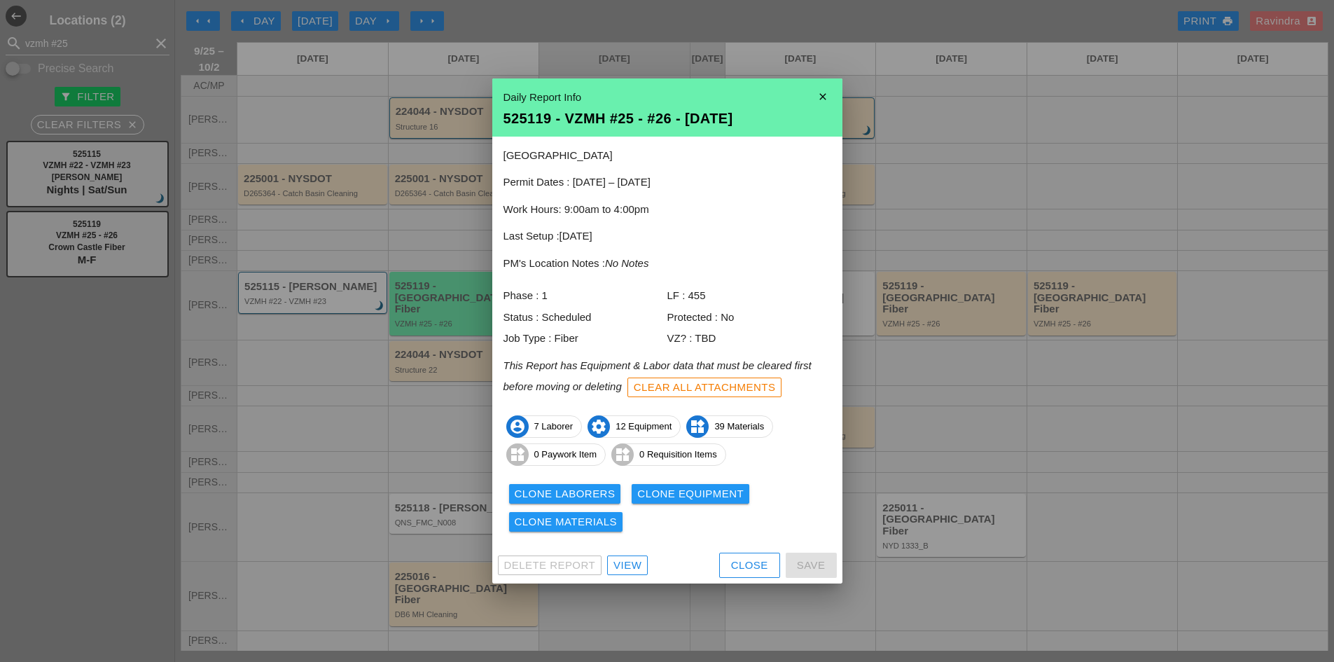
click at [645, 561] on link "View" at bounding box center [627, 565] width 41 height 20
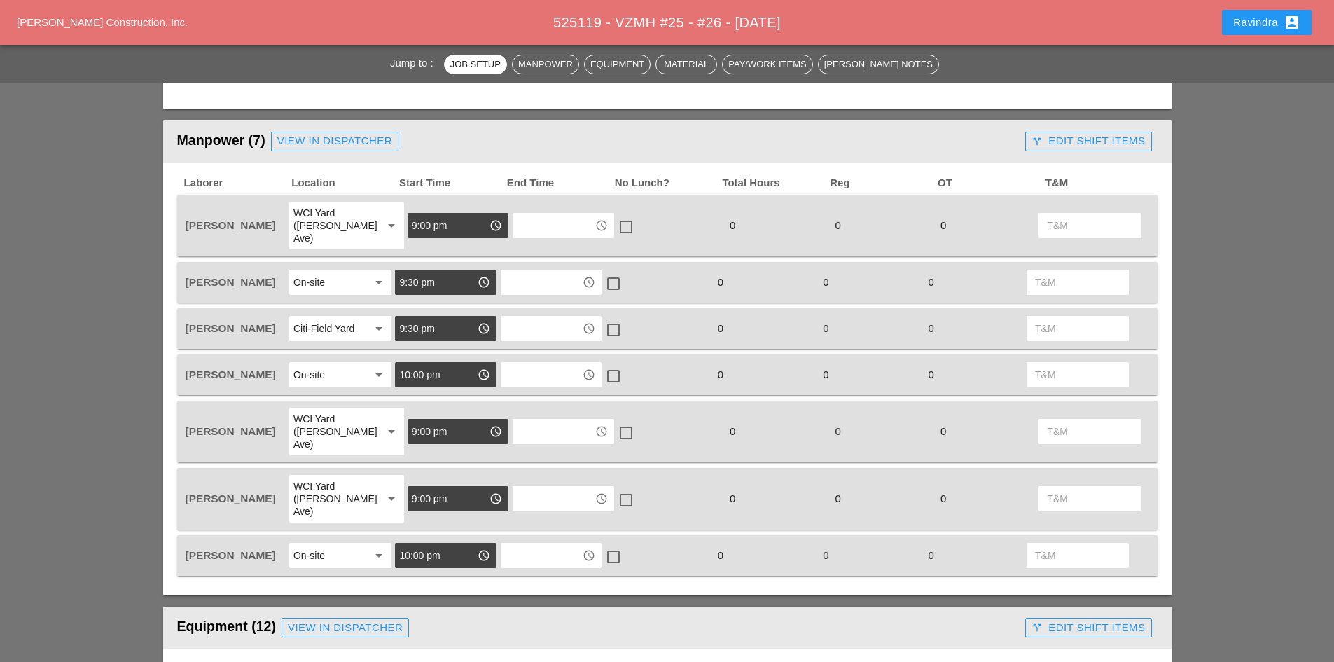
scroll to position [490, 0]
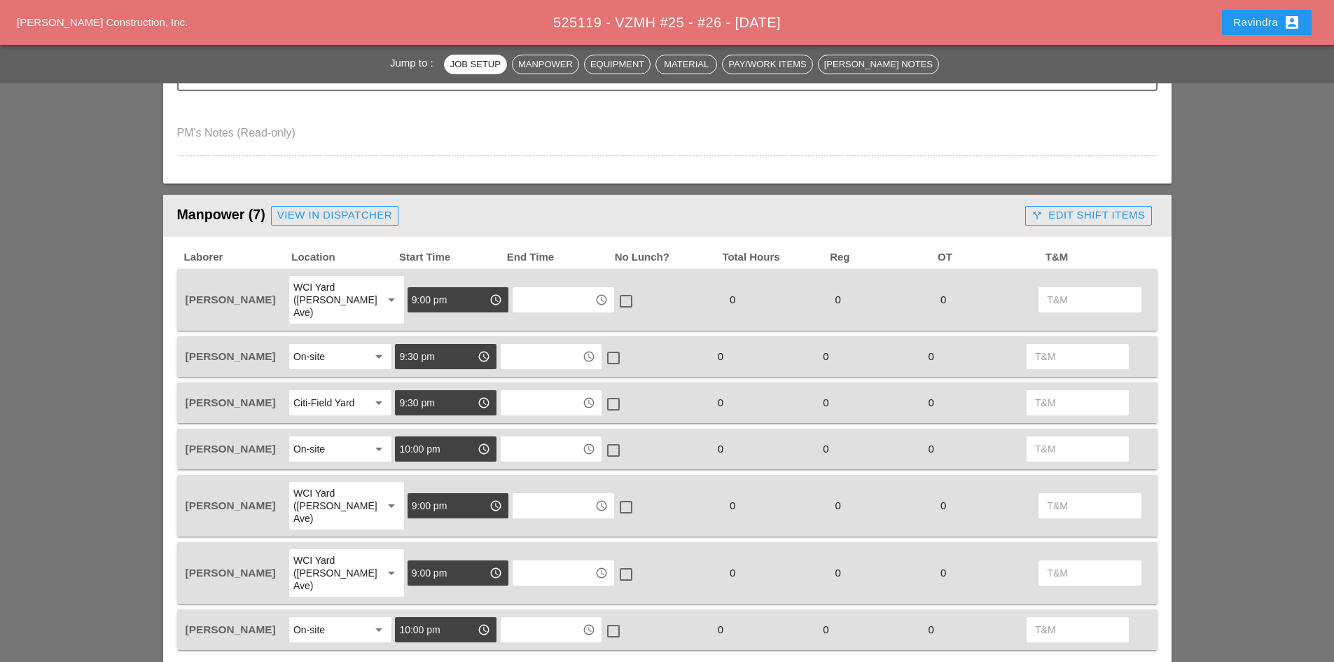
click at [300, 223] on link "View in Dispatcher" at bounding box center [334, 216] width 127 height 20
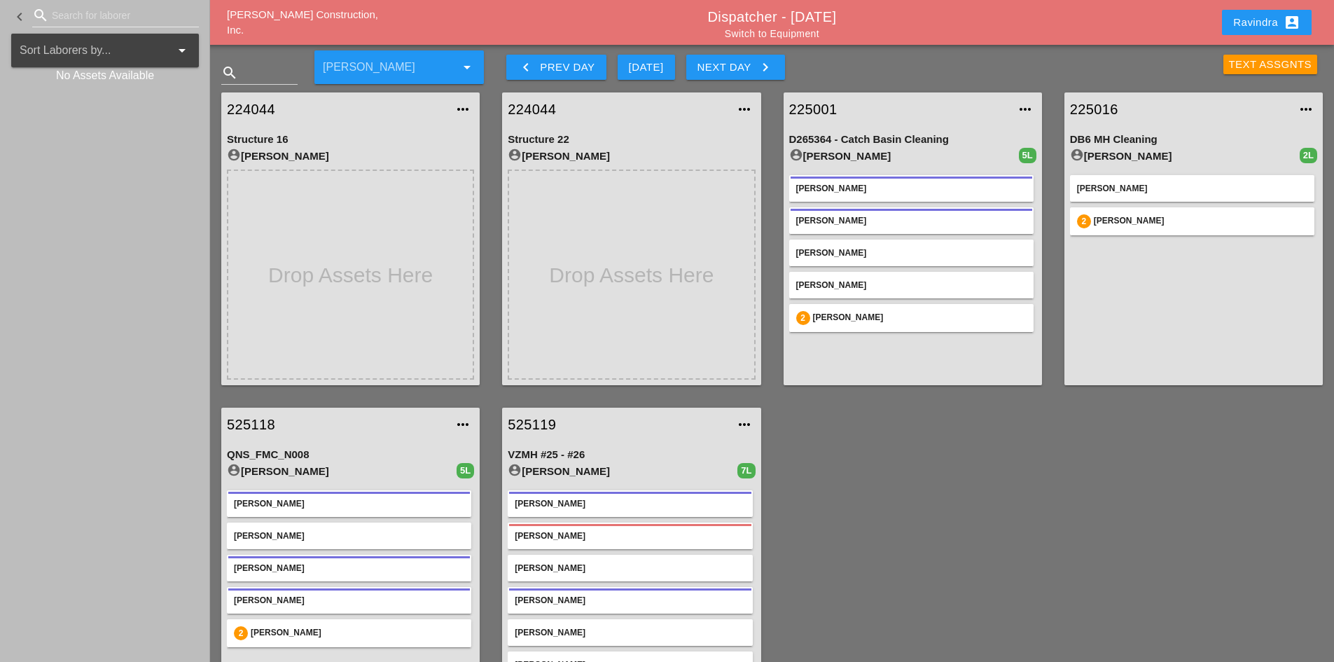
scroll to position [50, 0]
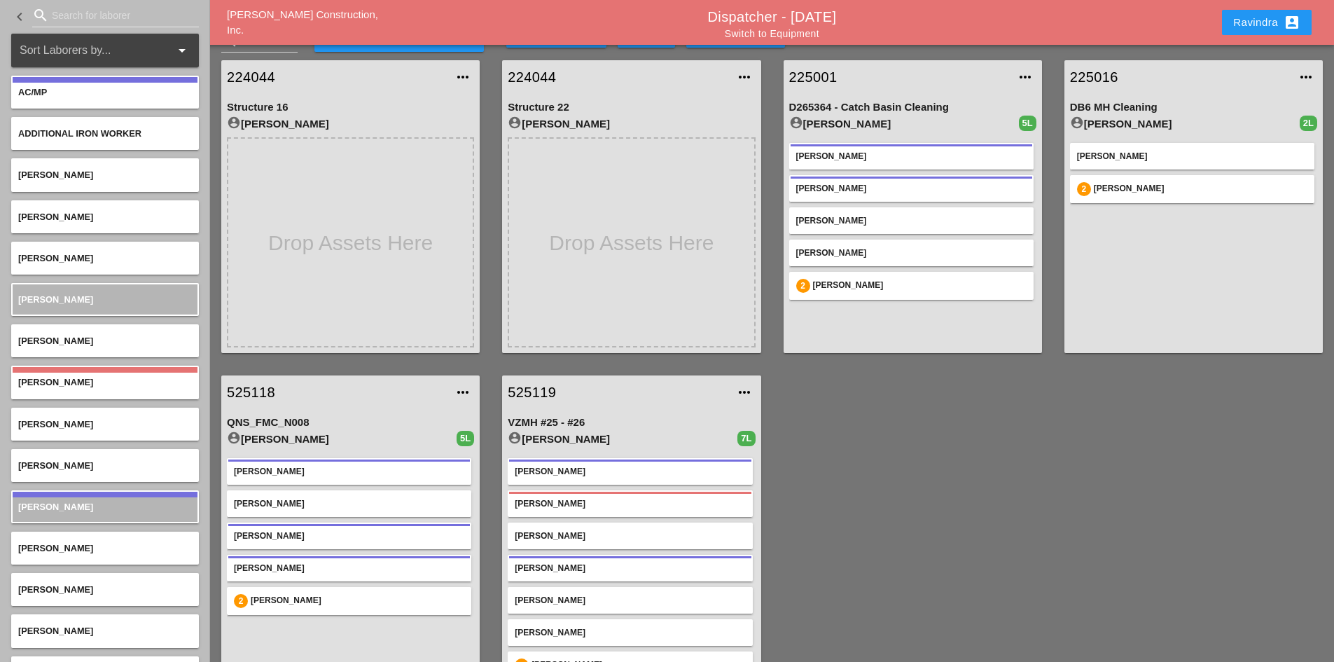
scroll to position [50, 0]
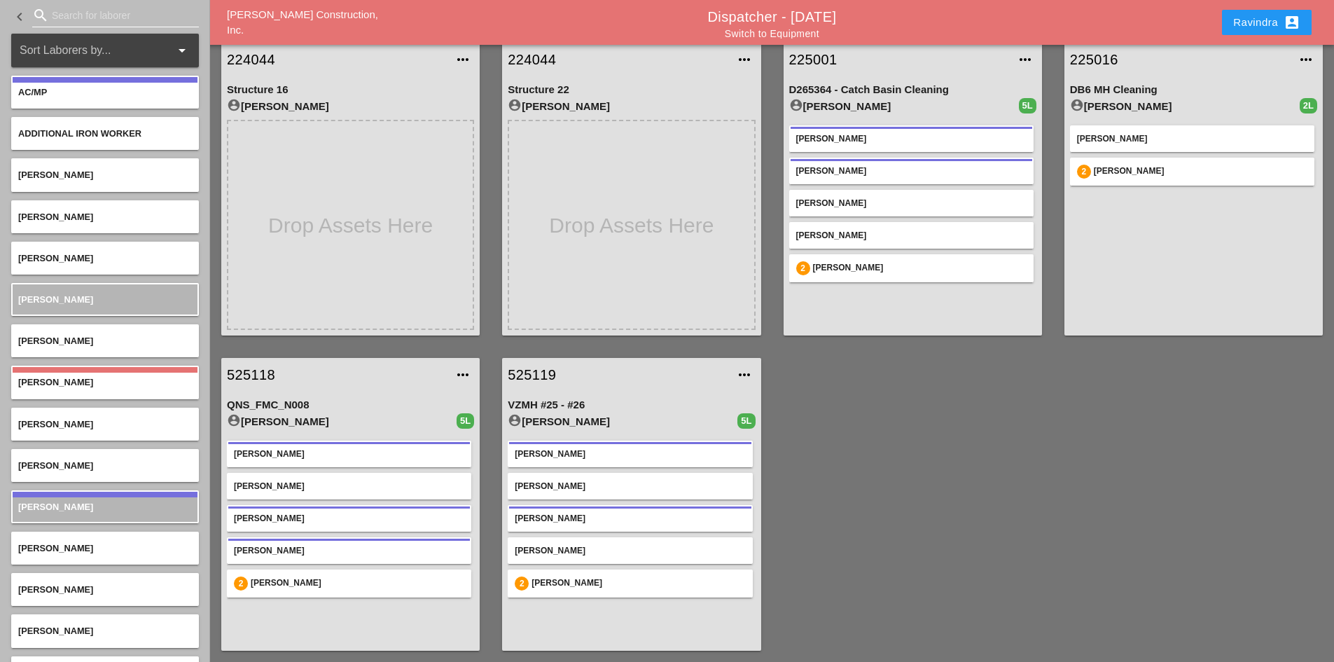
click at [88, 18] on input "Search for laborer" at bounding box center [115, 15] width 127 height 22
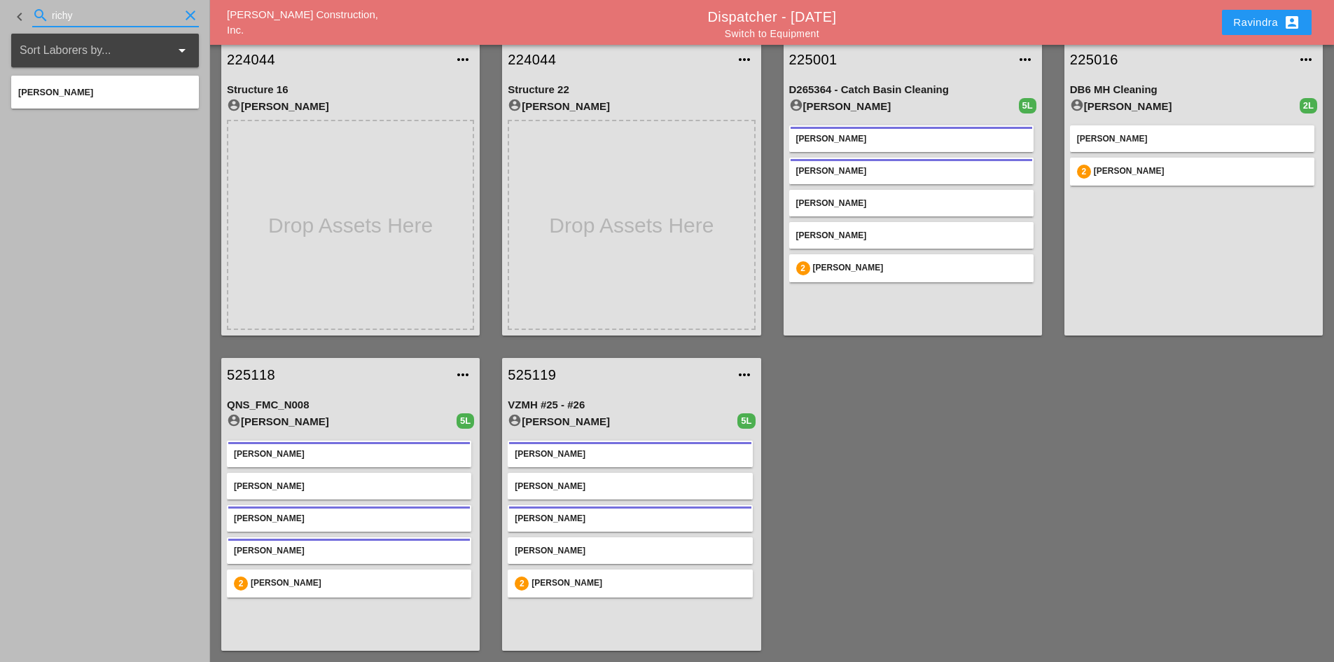
type input "richy"
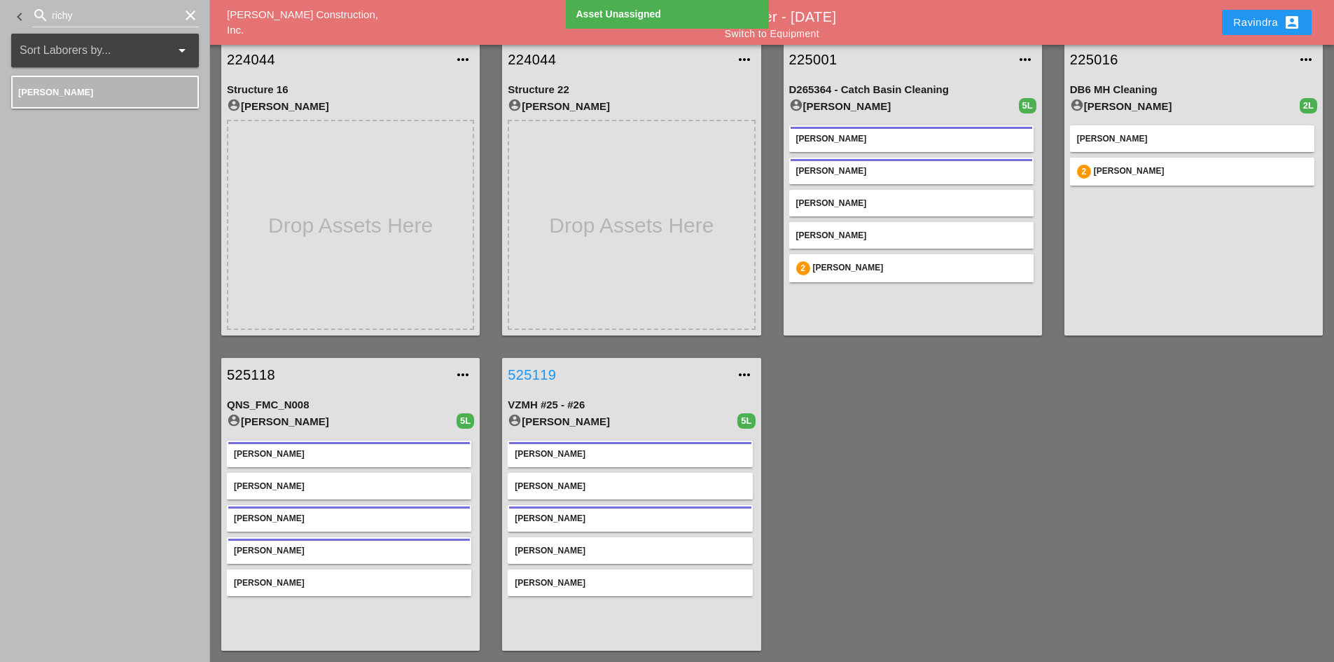
click at [547, 376] on link "525119" at bounding box center [617, 374] width 219 height 21
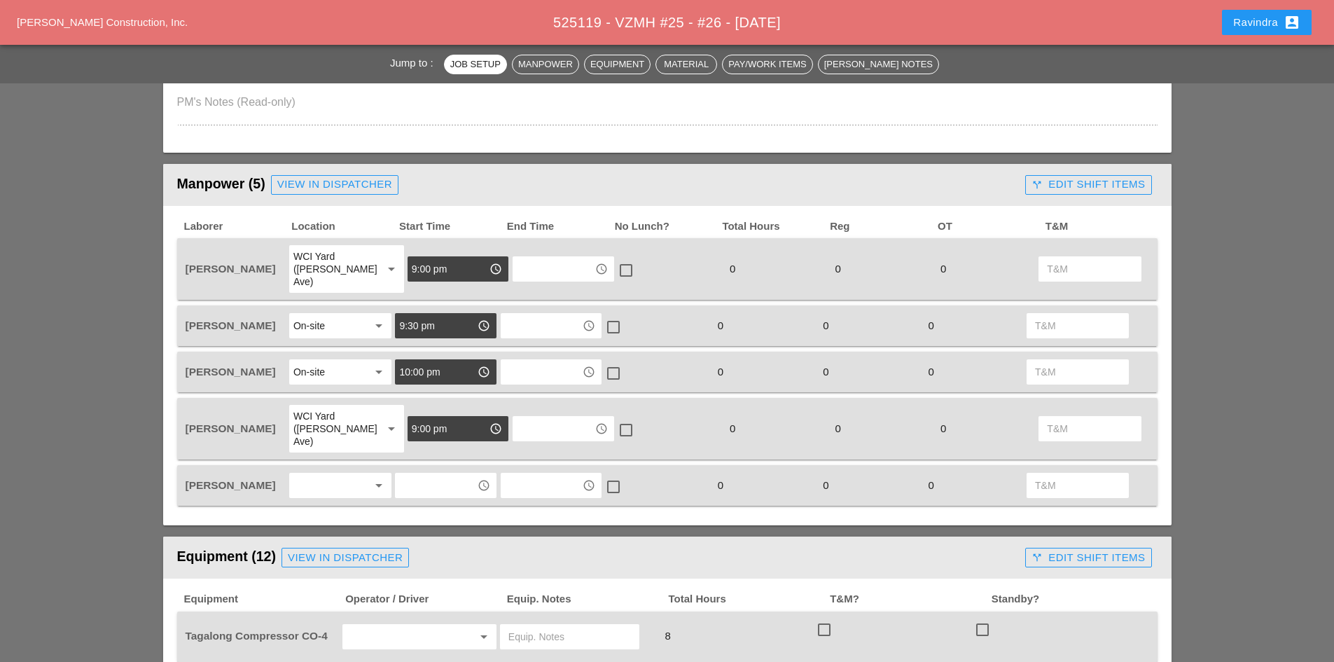
scroll to position [490, 0]
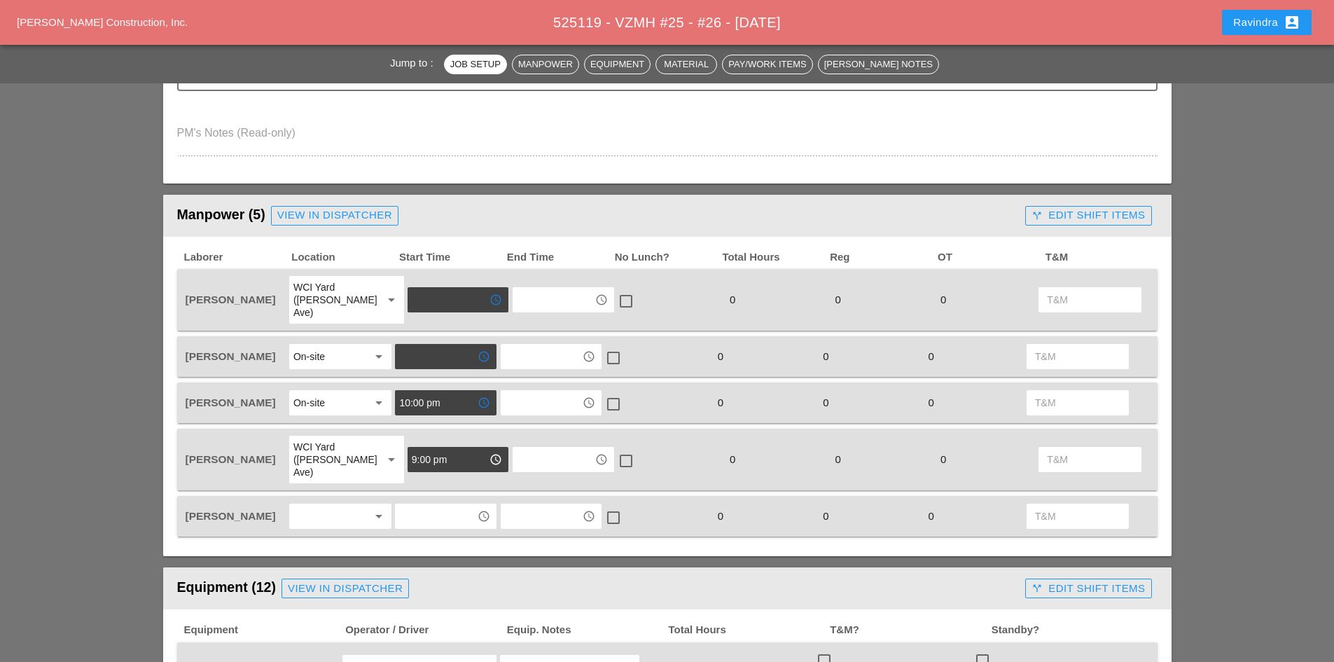
click at [451, 391] on input "10:00 pm" at bounding box center [435, 402] width 73 height 22
type input "9:00 pm"
type input "9:30 pm"
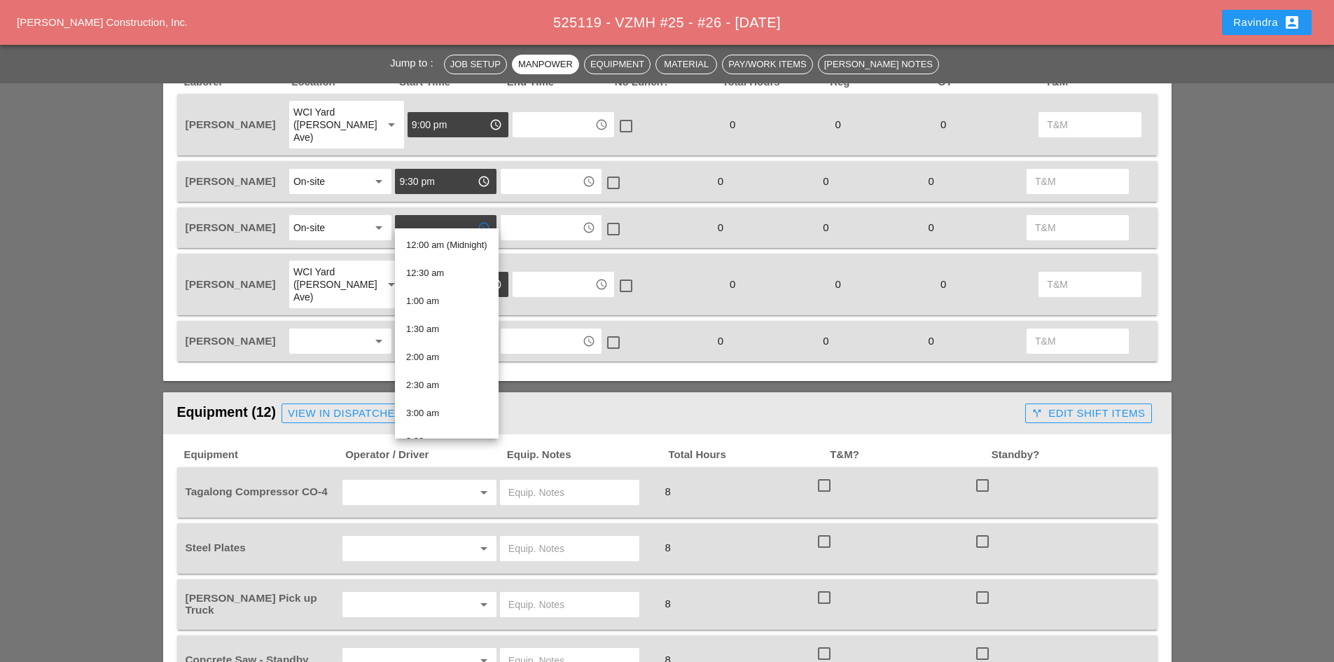
scroll to position [560, 0]
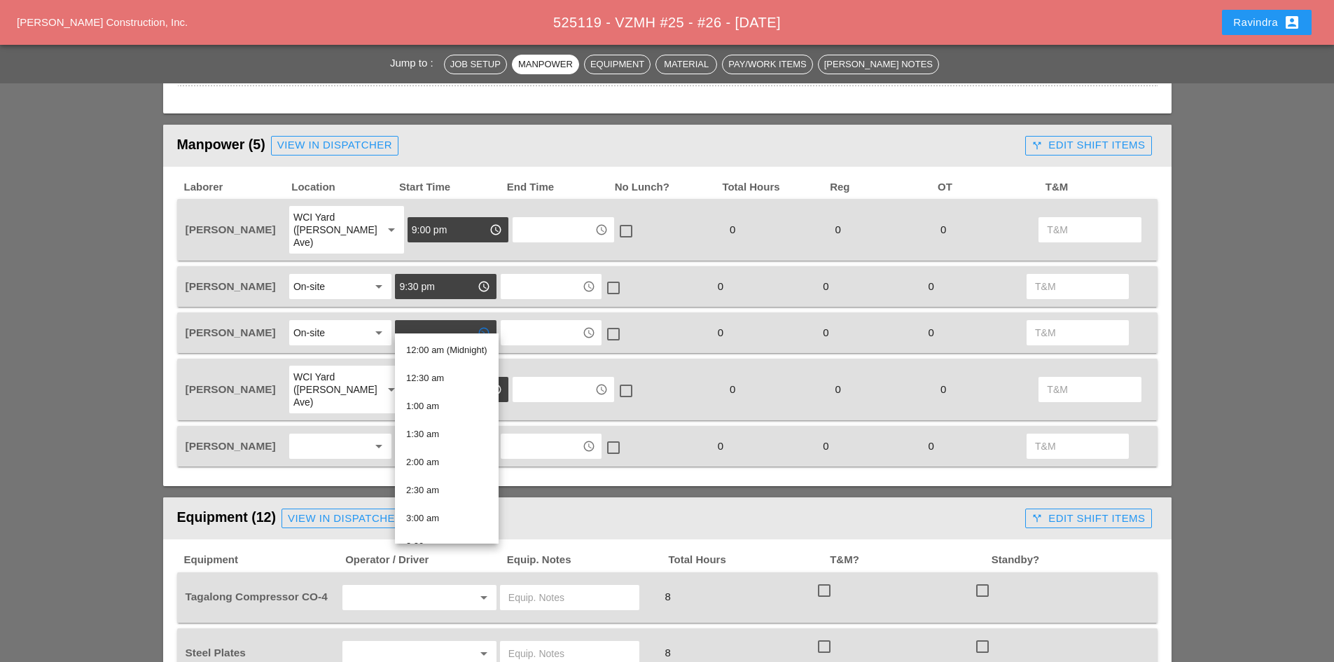
click at [667, 364] on div "check_box_outline_blank" at bounding box center [668, 389] width 105 height 50
type input "10:00 pm"
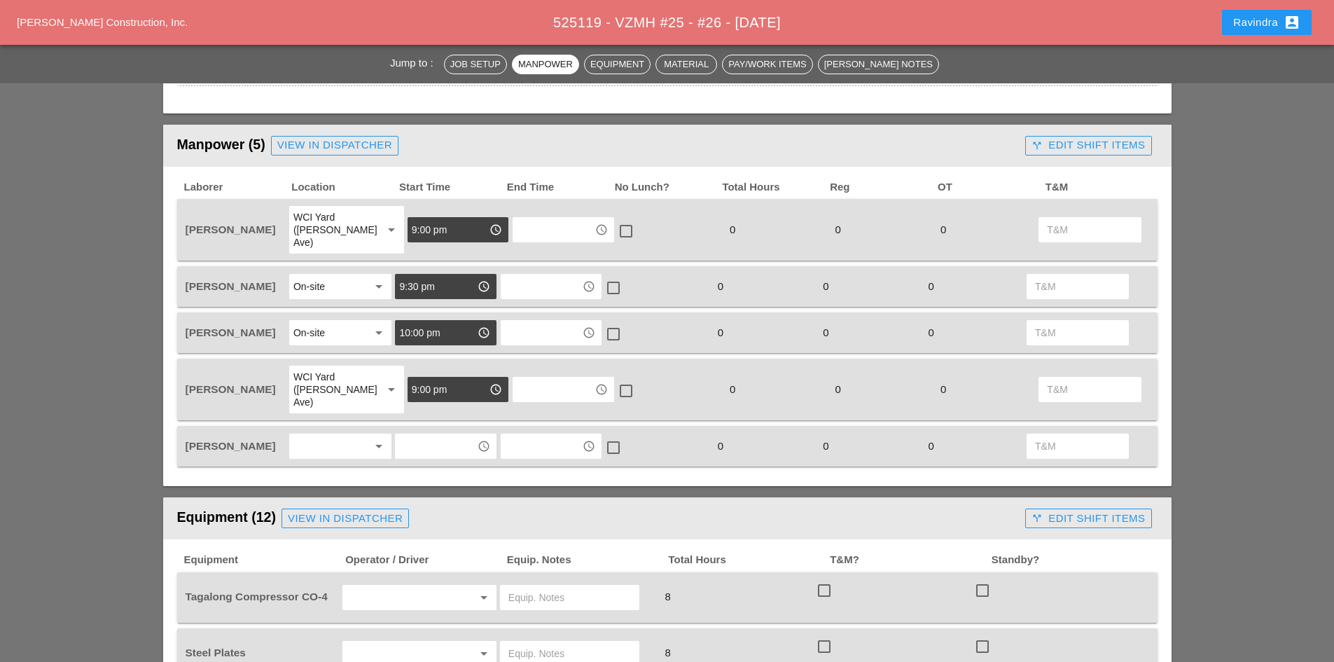
click at [489, 383] on icon "access_time" at bounding box center [495, 389] width 13 height 13
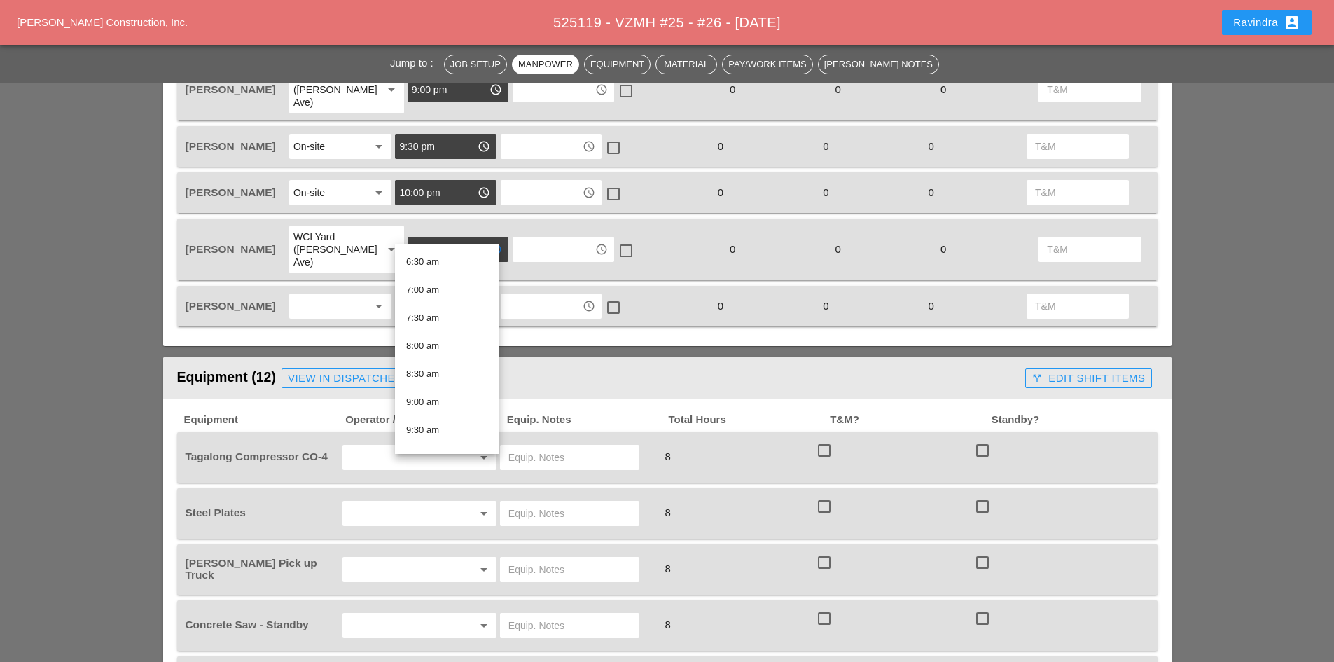
scroll to position [76, 0]
click at [608, 364] on div "Equipment (12) View in Dispatcher" at bounding box center [598, 378] width 843 height 28
type input "9:00 pm"
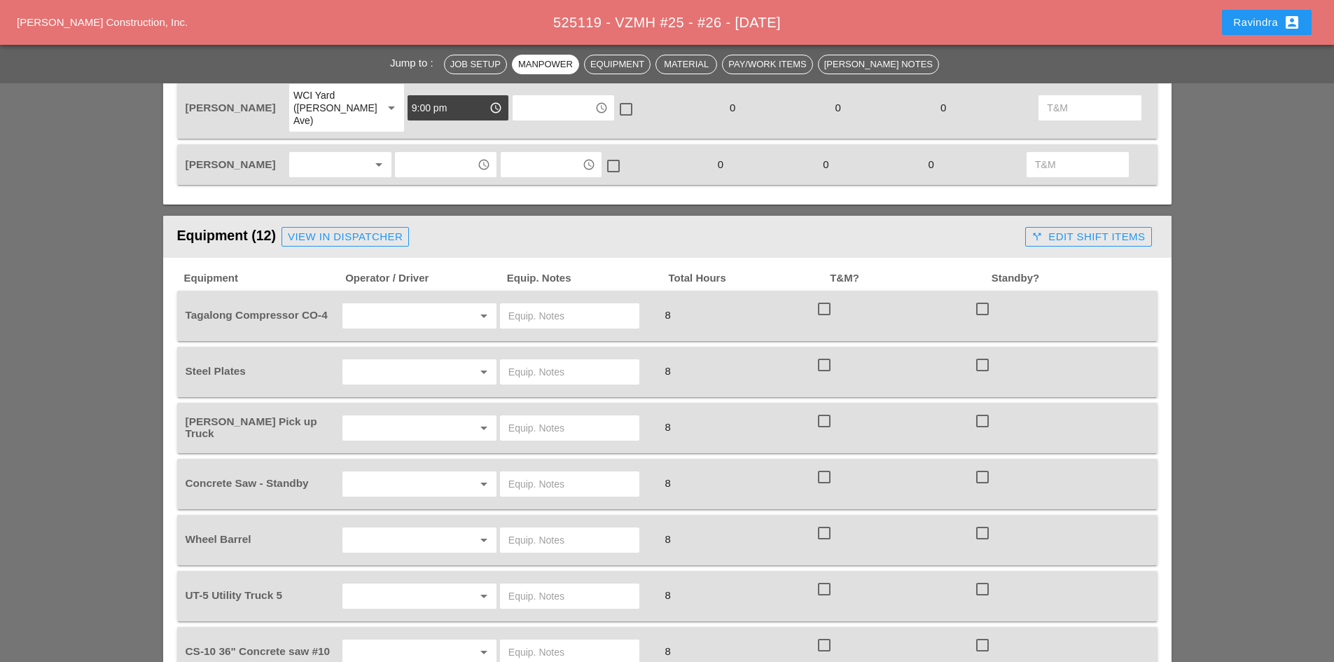
scroll to position [840, 0]
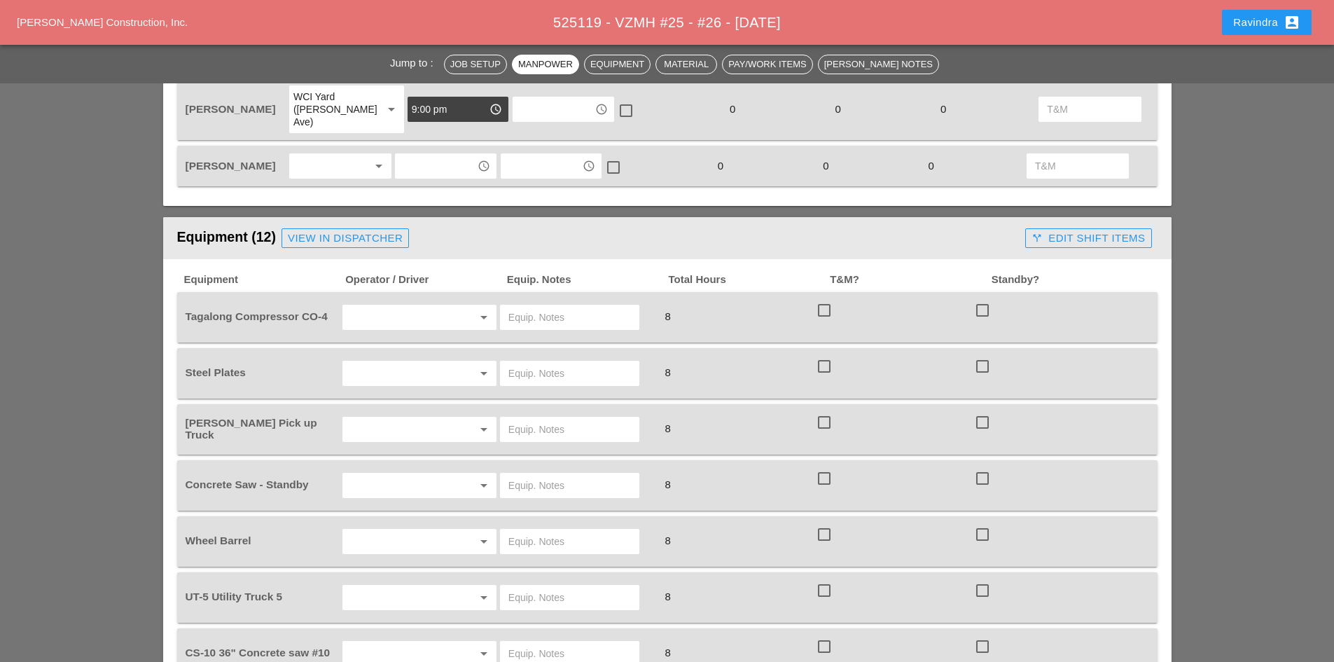
click at [326, 228] on link "View in Dispatcher" at bounding box center [344, 238] width 127 height 20
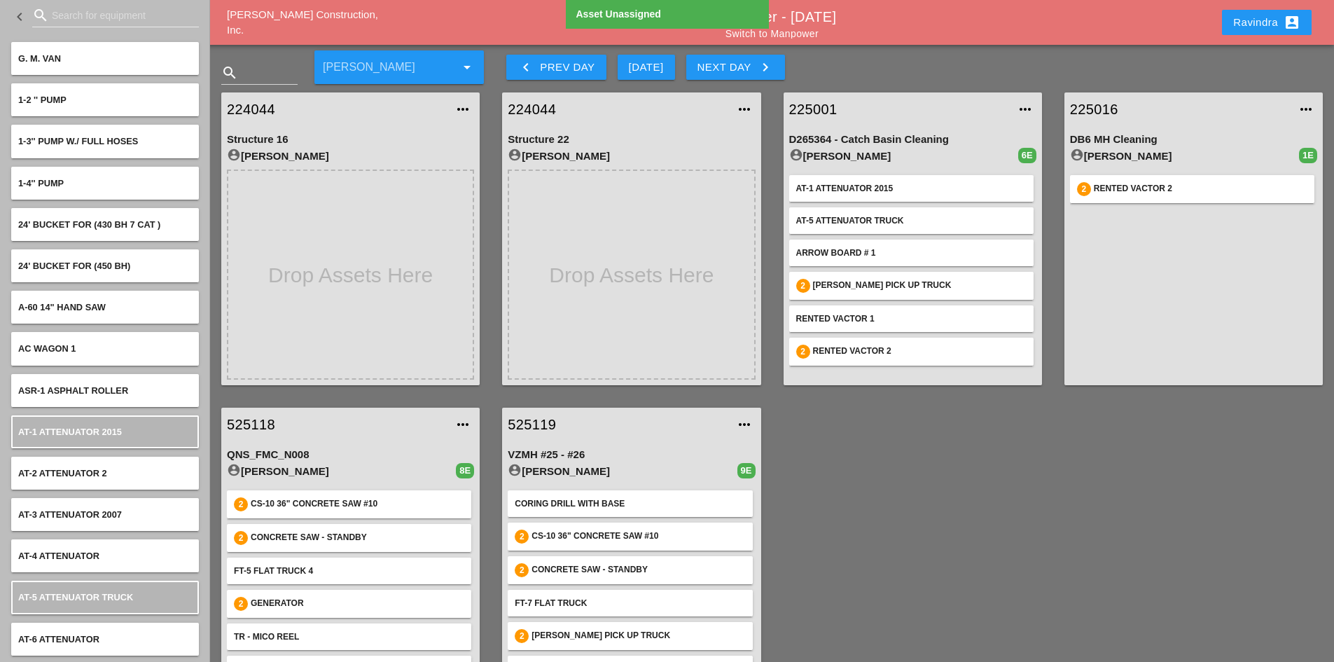
click at [550, 427] on link "525119" at bounding box center [617, 424] width 219 height 21
